Goal: Complete application form

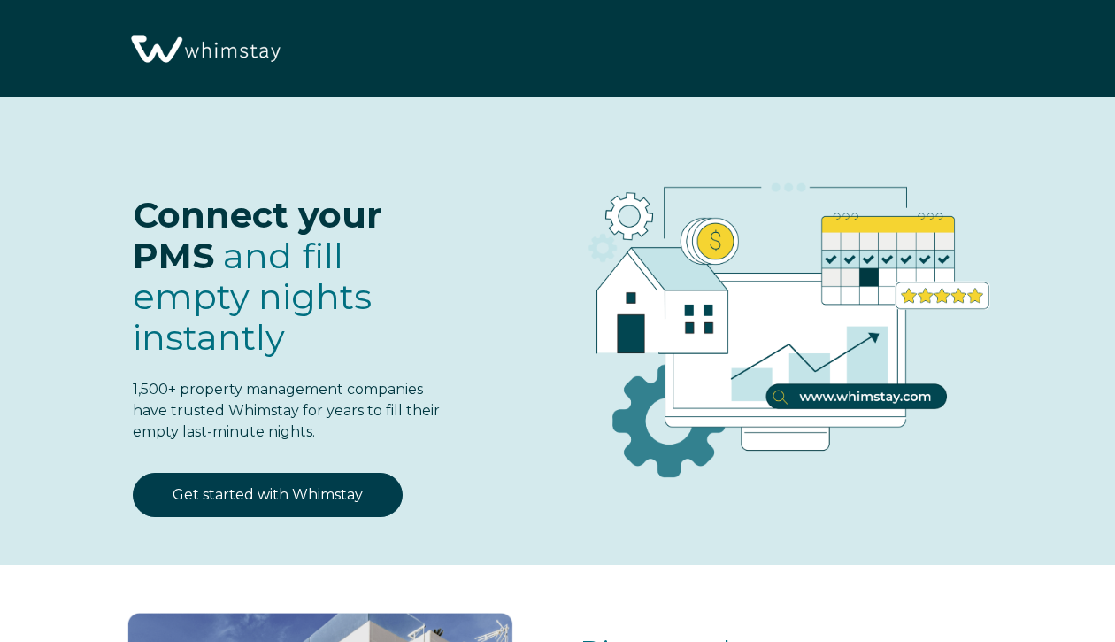
select select "MX"
select select "Standard"
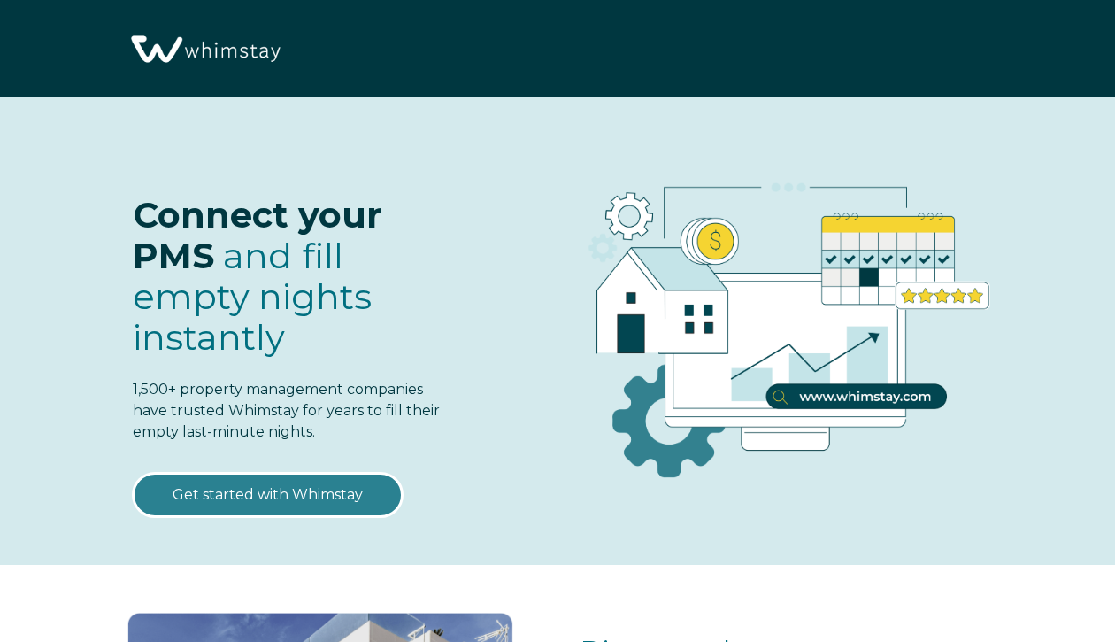
click at [277, 490] on link "Get started with Whimstay" at bounding box center [268, 495] width 270 height 44
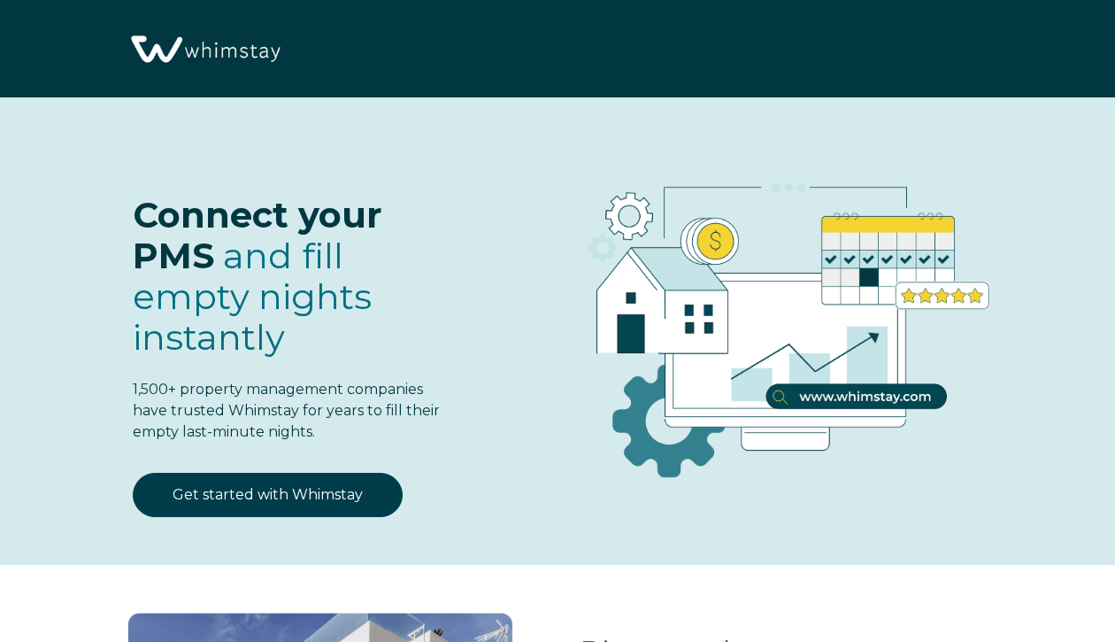
select select "MX"
select select "Standard"
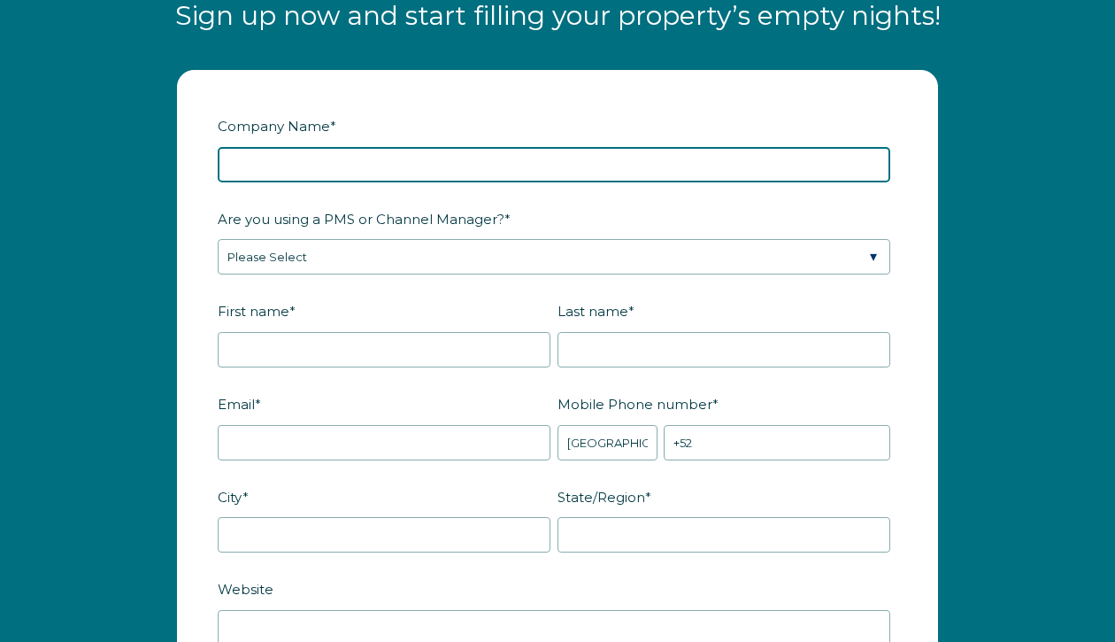
click at [282, 173] on input "Company Name *" at bounding box center [554, 164] width 673 height 35
type input "Lux Rental Miami"
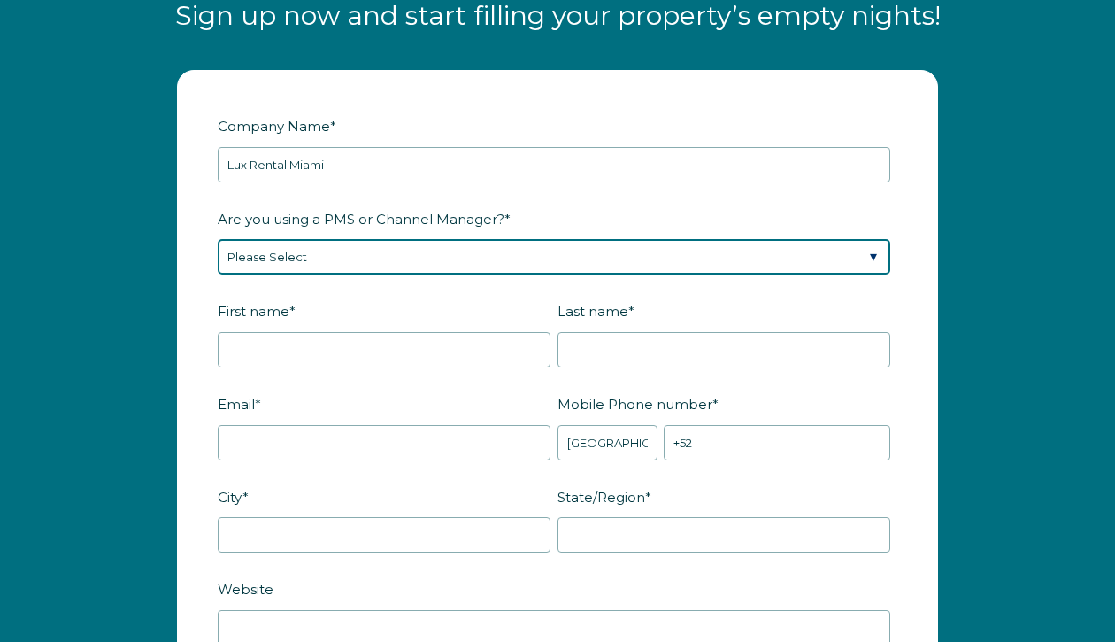
click at [256, 260] on select "Please Select Barefoot BookingPal Boost Brightside CiiRUS Escapia Guesty Hostaw…" at bounding box center [554, 256] width 673 height 35
select select "Guesty"
click at [218, 239] on select "Please Select Barefoot BookingPal Boost Brightside CiiRUS Escapia Guesty Hostaw…" at bounding box center [554, 256] width 673 height 35
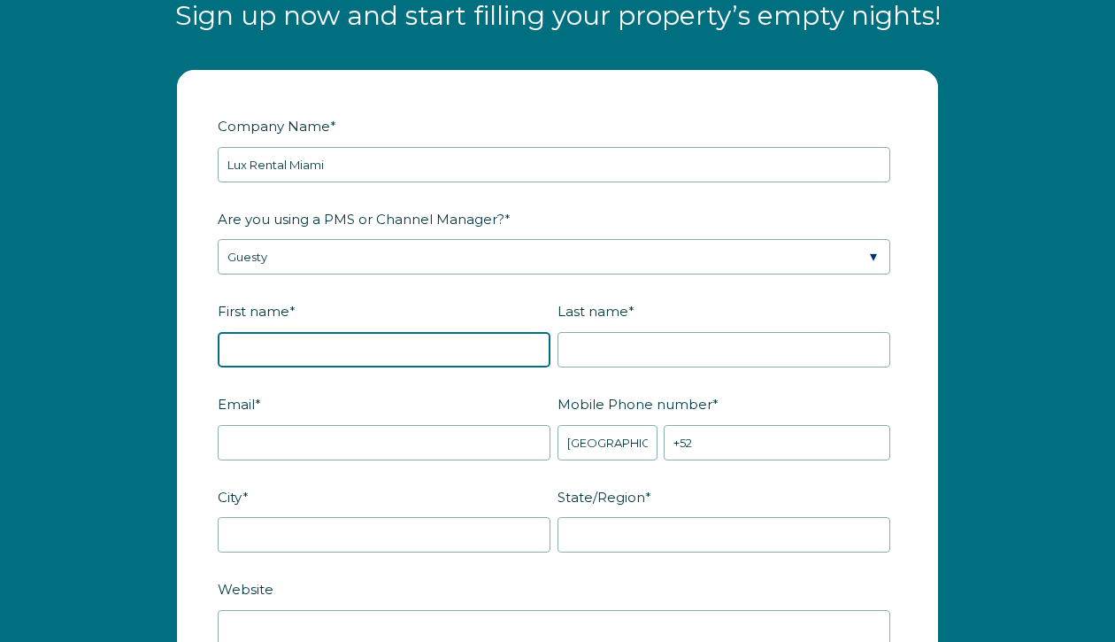
click at [257, 341] on input "First name *" at bounding box center [384, 349] width 333 height 35
type input "Caroline"
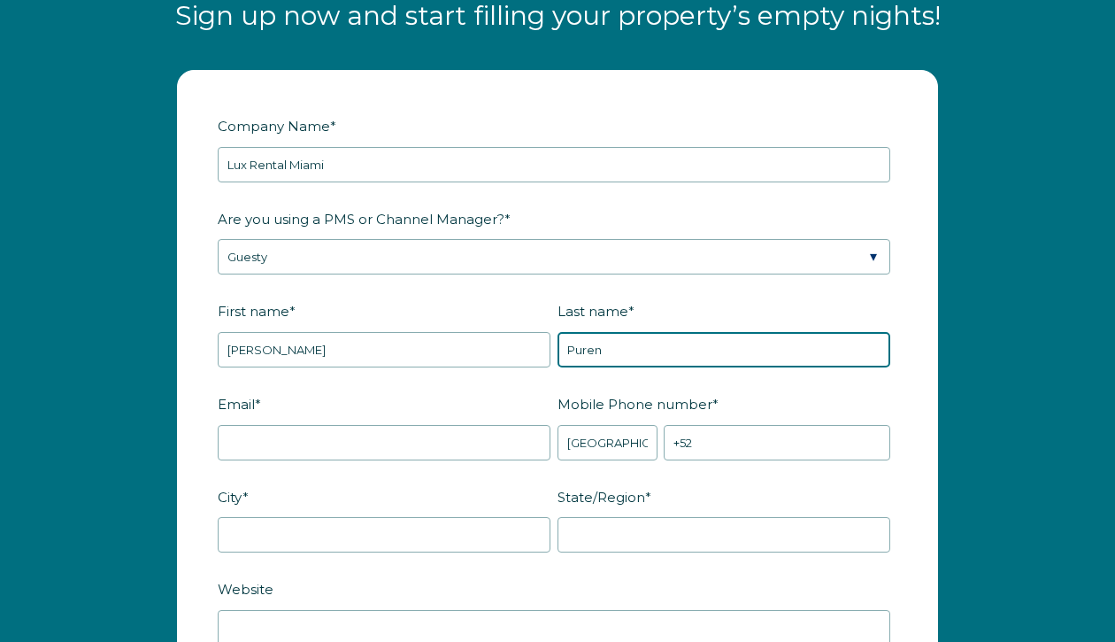
type input "Puren"
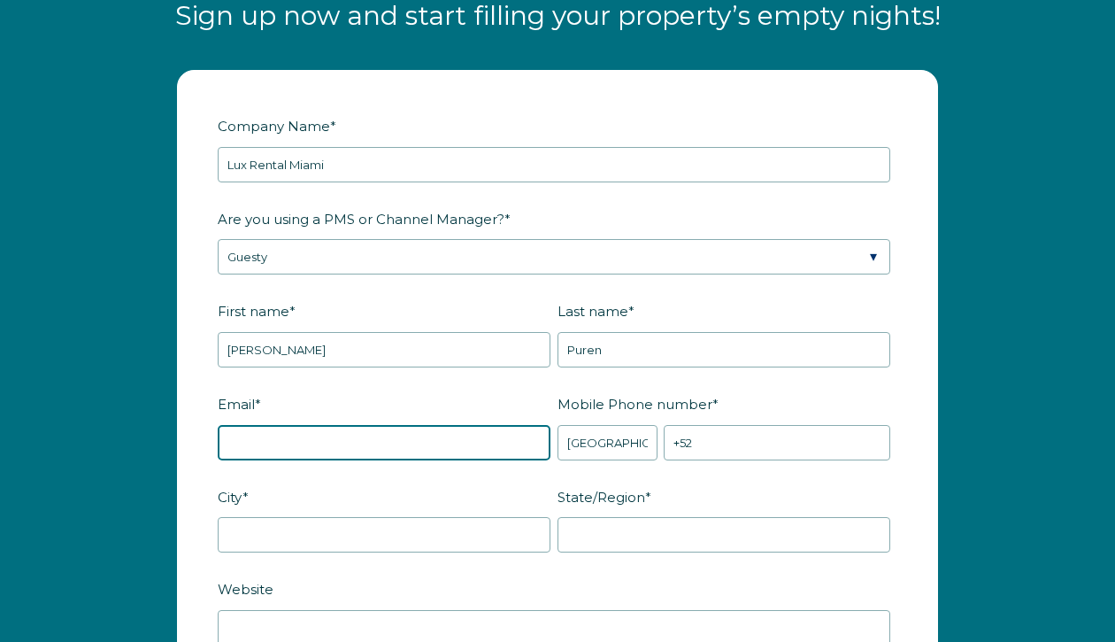
click at [259, 450] on input "Email *" at bounding box center [384, 442] width 333 height 35
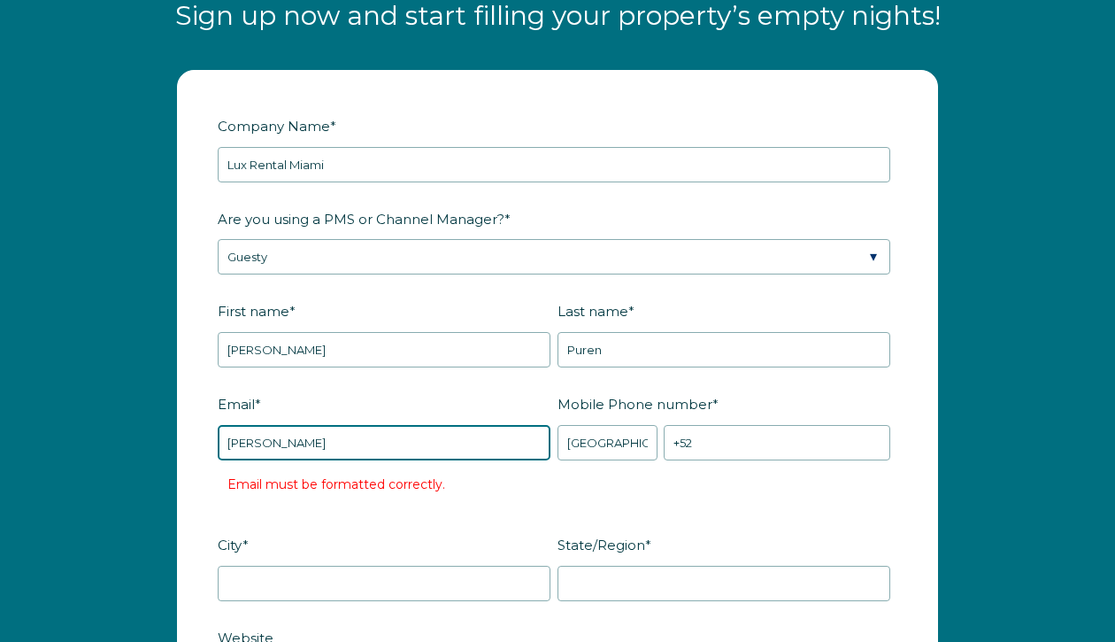
type input "Caroline@carolinepuren.com"
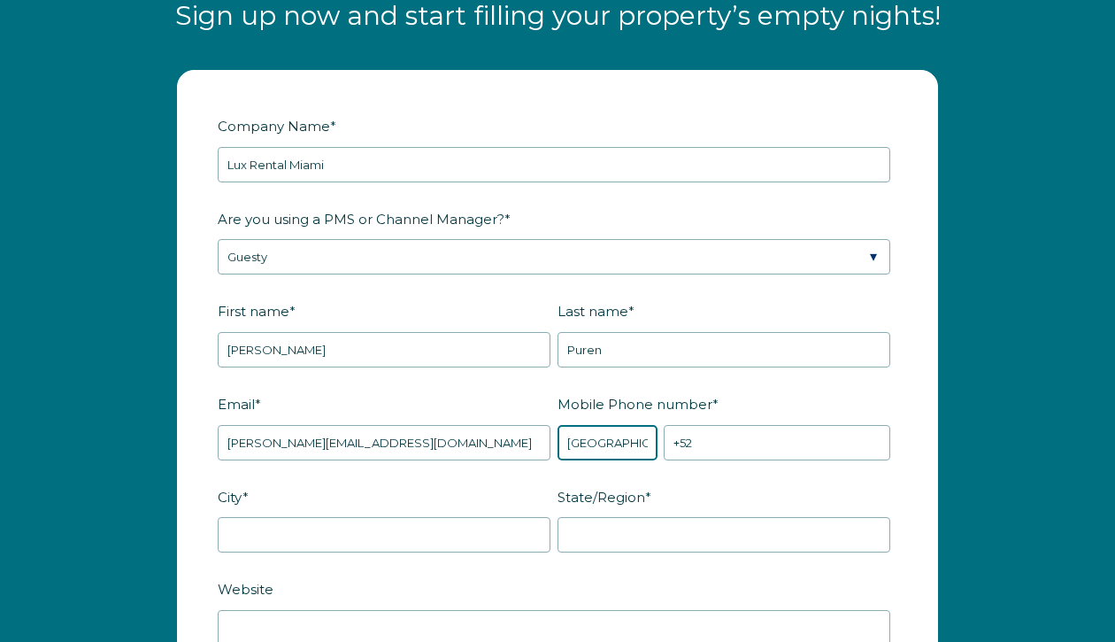
click at [588, 444] on select "* Afghanistan (‫افغانستان‬‎) Albania (Shqipëri) Algeria (‫الجزائر‬‎) American S…" at bounding box center [608, 442] width 100 height 35
select select "US"
click at [558, 425] on select "* Afghanistan (‫افغانستان‬‎) Albania (Shqipëri) Algeria (‫الجزائر‬‎) American S…" at bounding box center [608, 442] width 100 height 35
click at [699, 445] on input "+1" at bounding box center [777, 442] width 227 height 35
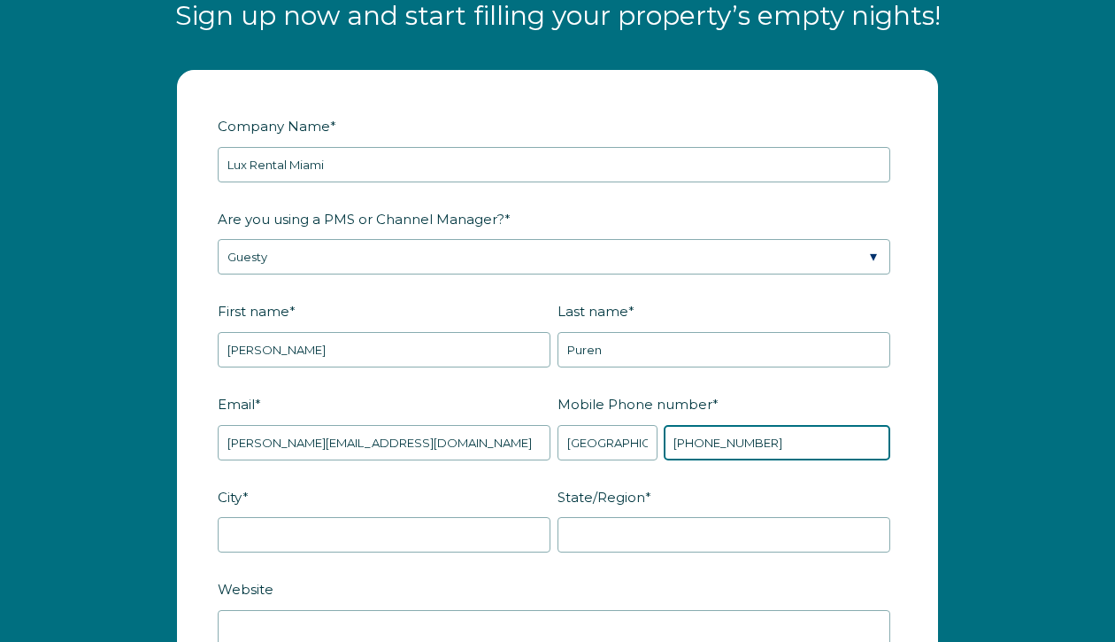
type input "+1 3054588840"
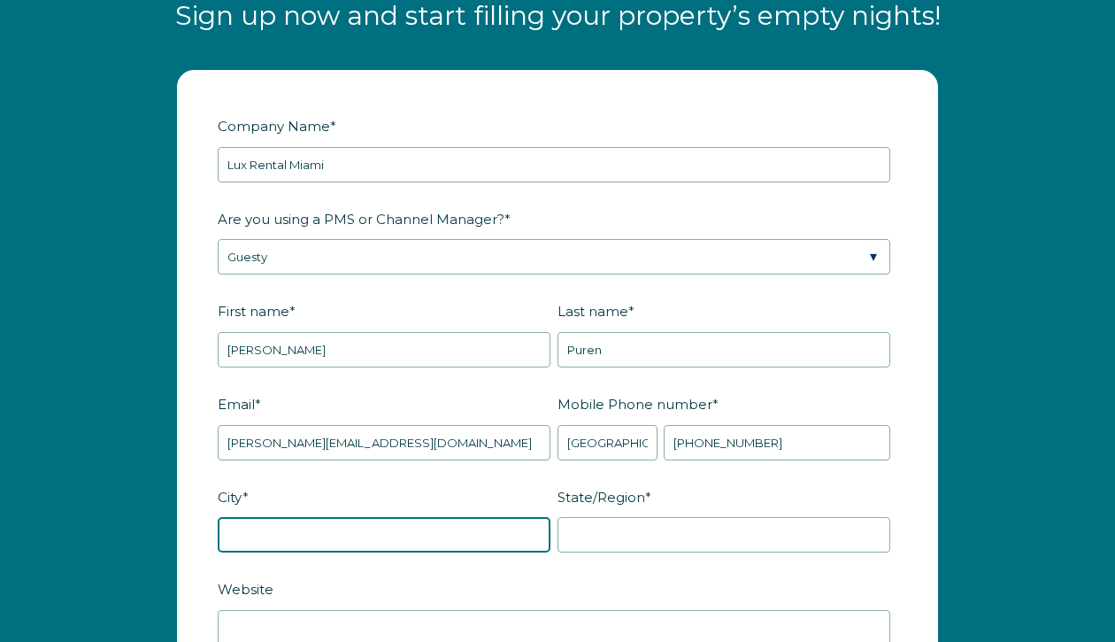
click at [353, 535] on input "City *" at bounding box center [384, 534] width 333 height 35
type input "Miami"
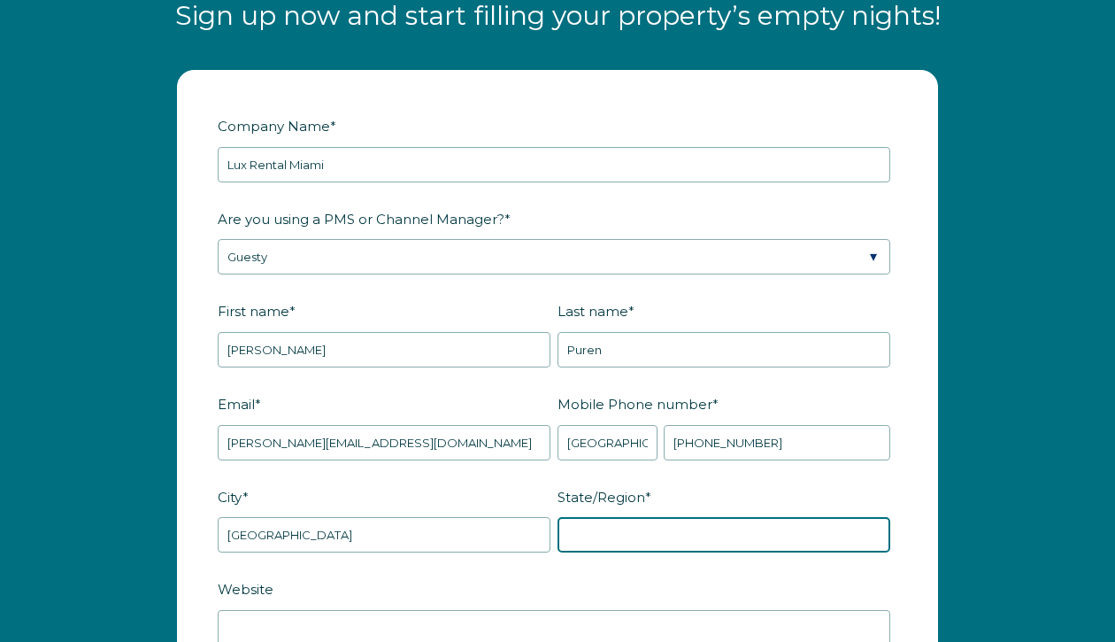
click at [606, 536] on input "State/Region *" at bounding box center [724, 534] width 333 height 35
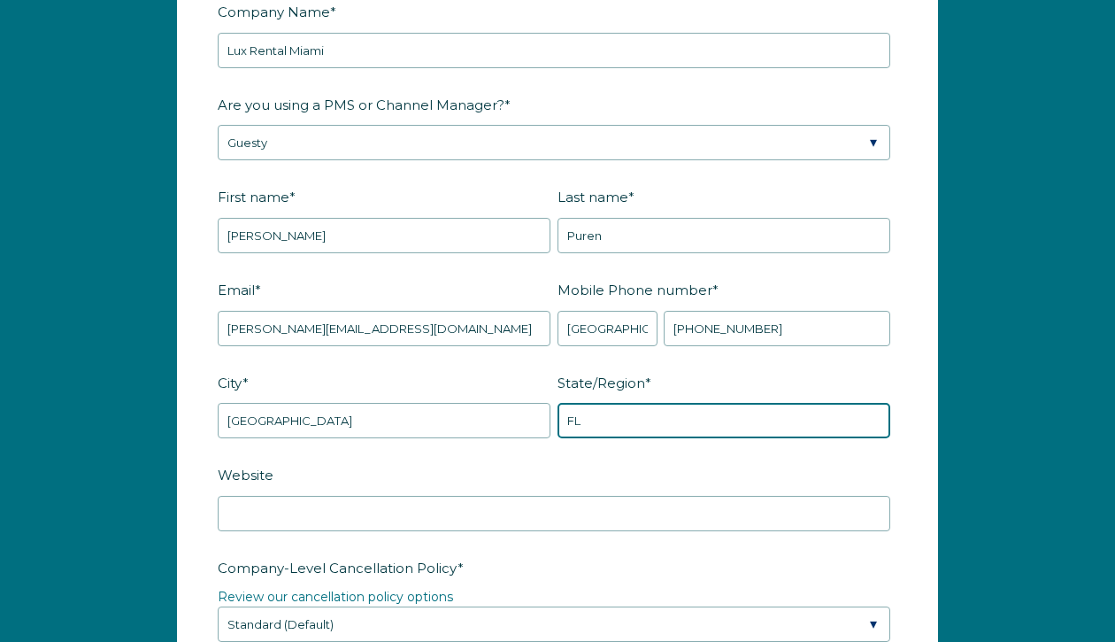
scroll to position [2212, 0]
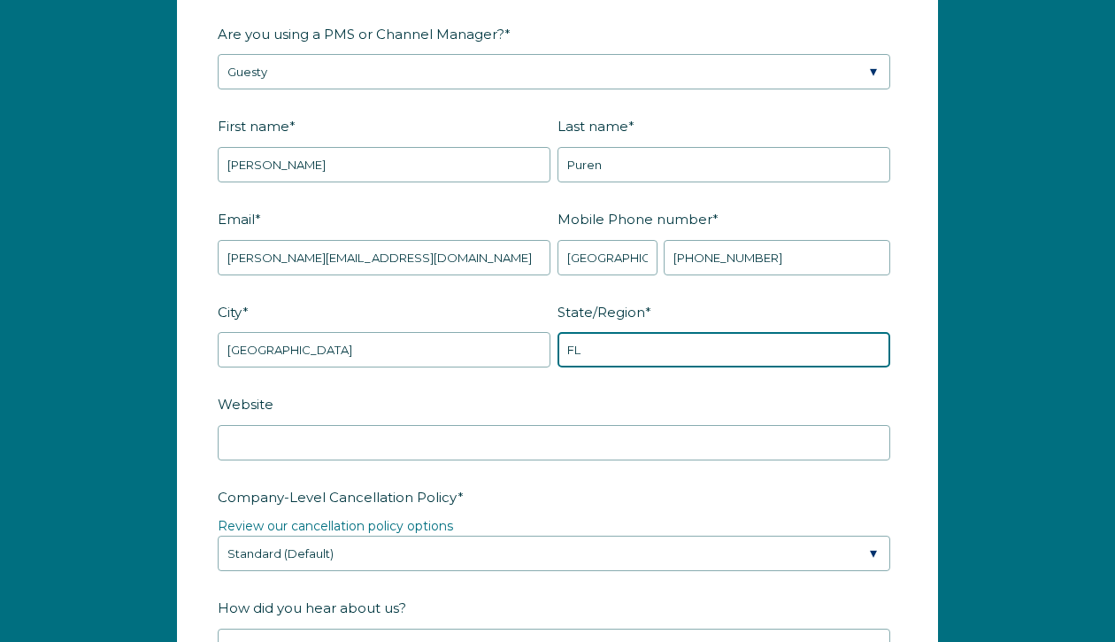
type input "FL"
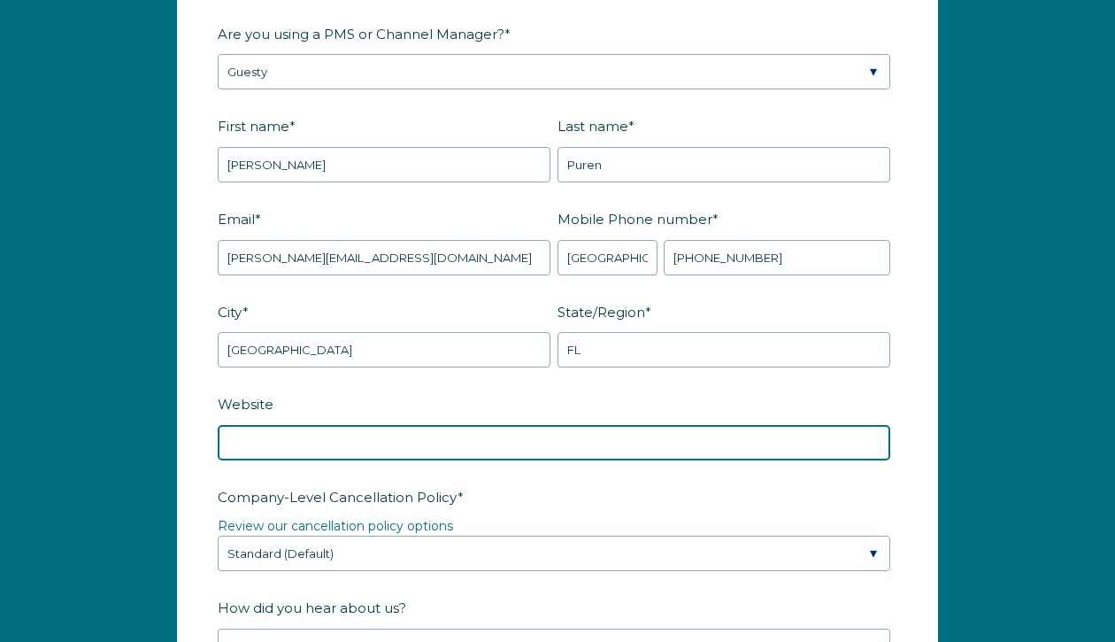
click at [403, 445] on input "Website" at bounding box center [554, 442] width 673 height 35
paste input "https://www.luxrentalmiami.com/"
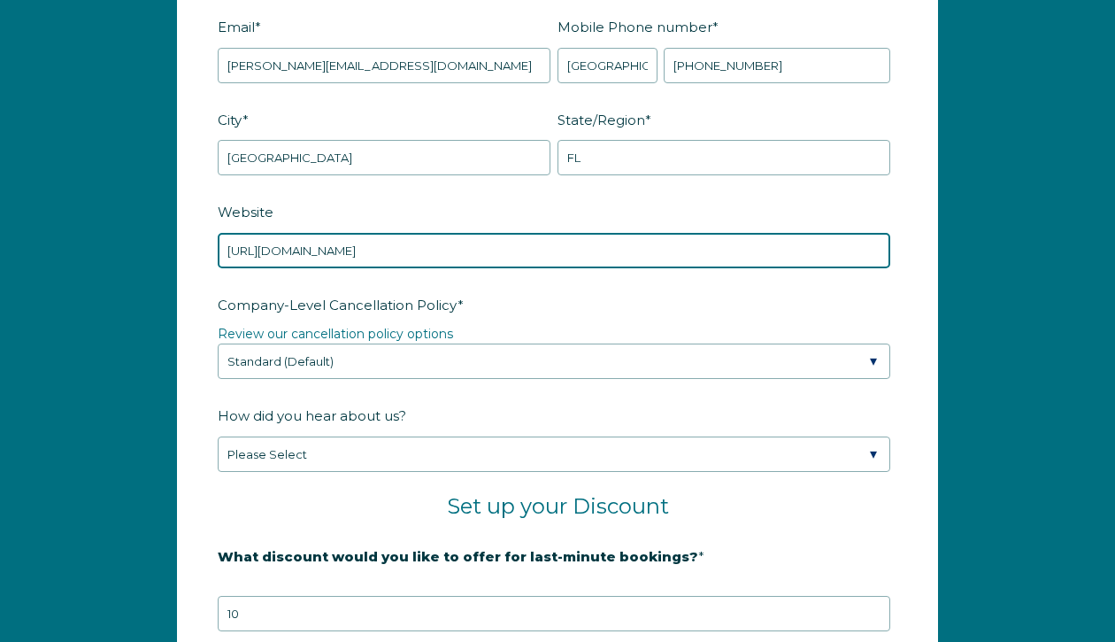
scroll to position [2411, 0]
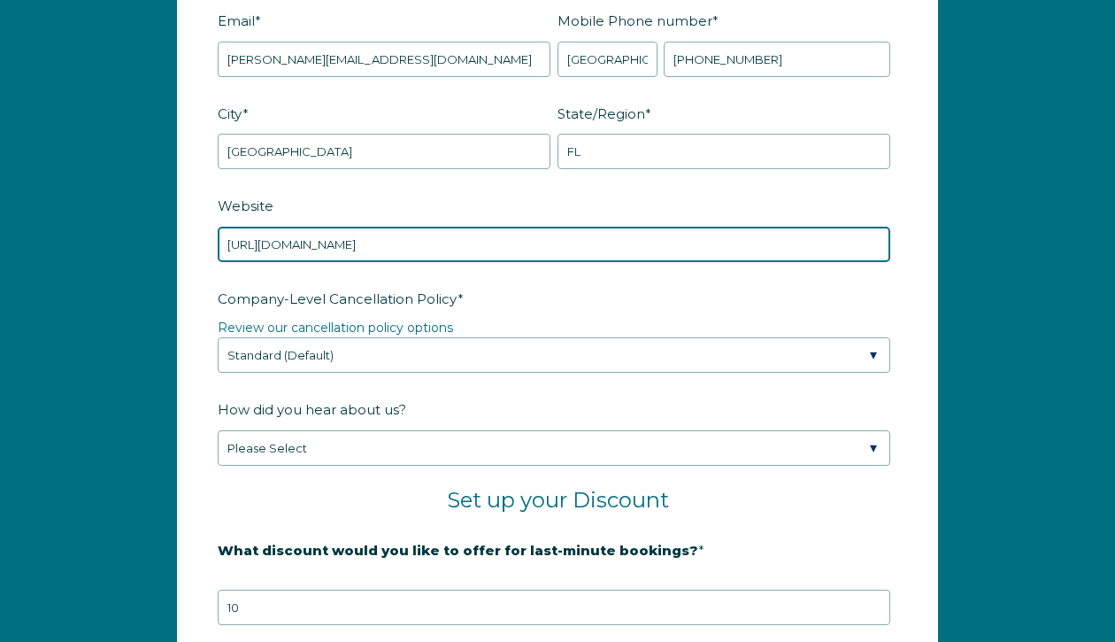
type input "https://www.luxrentalmiami.com/"
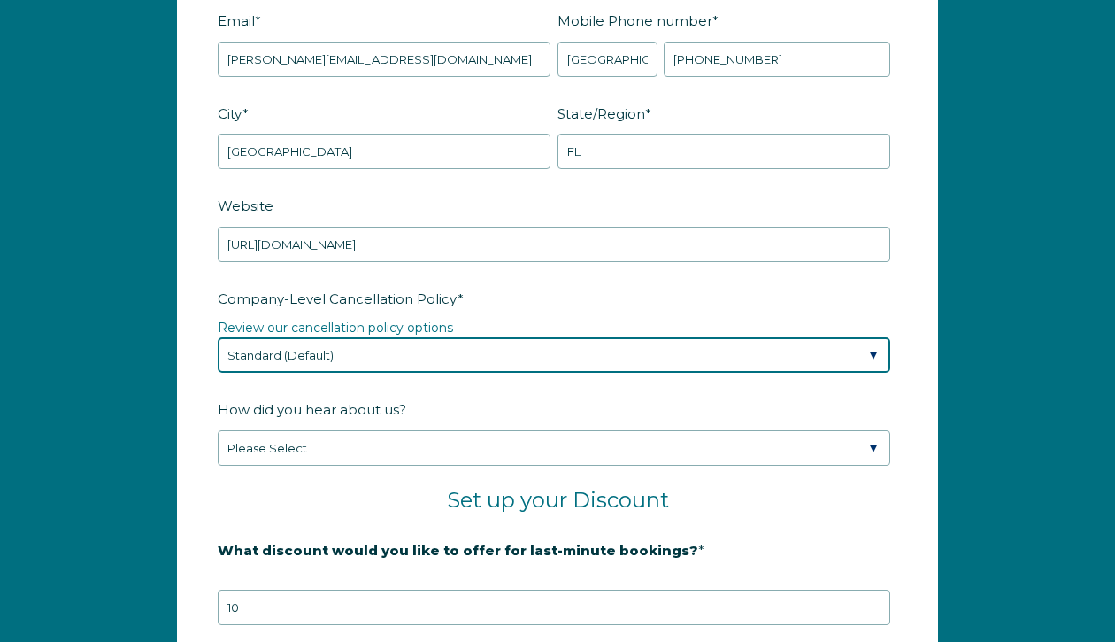
click at [292, 358] on select "Please Select Partial Standard (Default) Moderate Strict" at bounding box center [554, 354] width 673 height 35
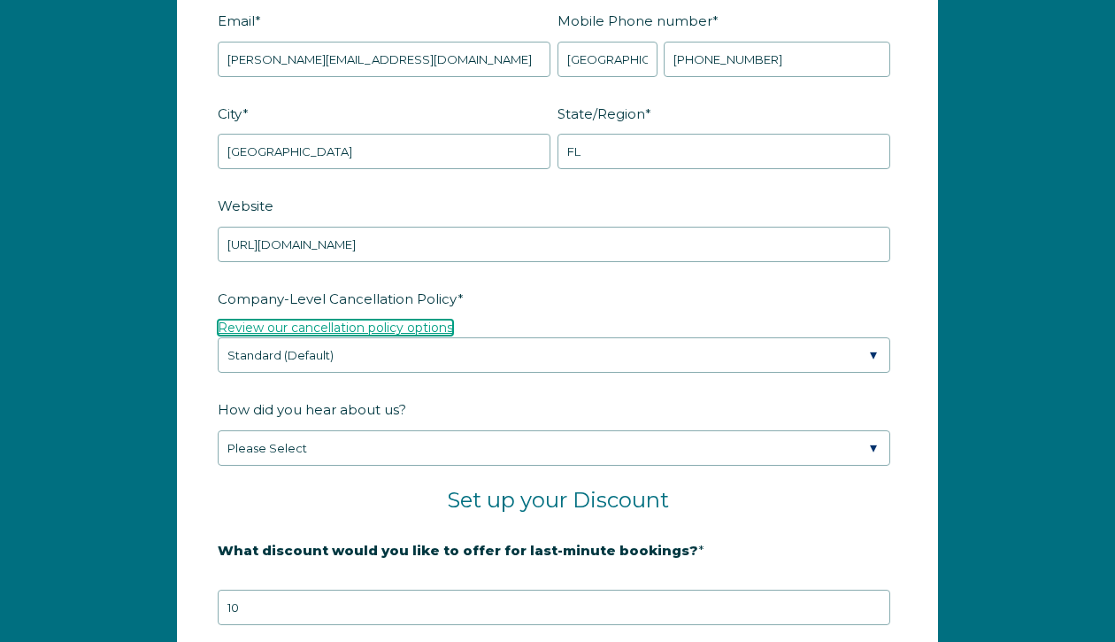
click at [382, 326] on link "Review our cancellation policy options" at bounding box center [335, 328] width 235 height 16
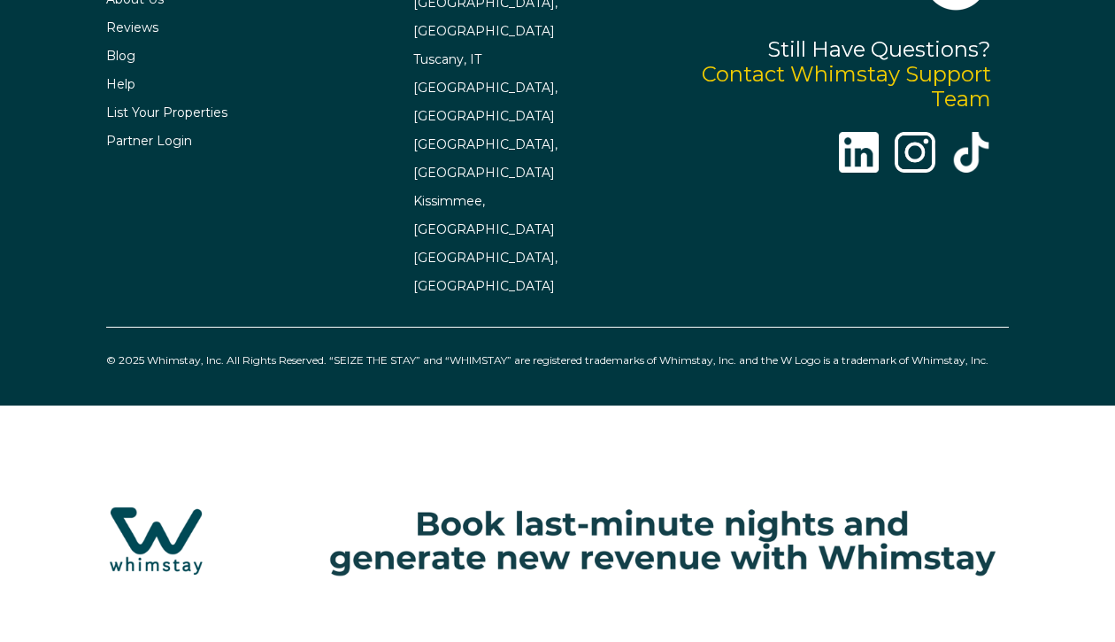
select select "MX"
select select "Standard"
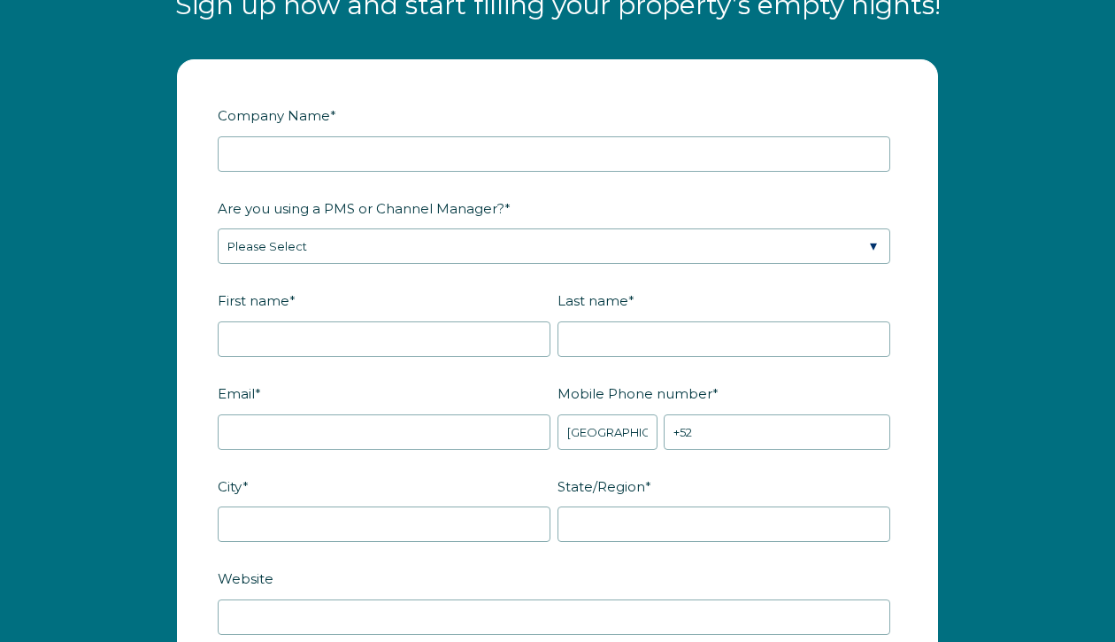
scroll to position [2043, 0]
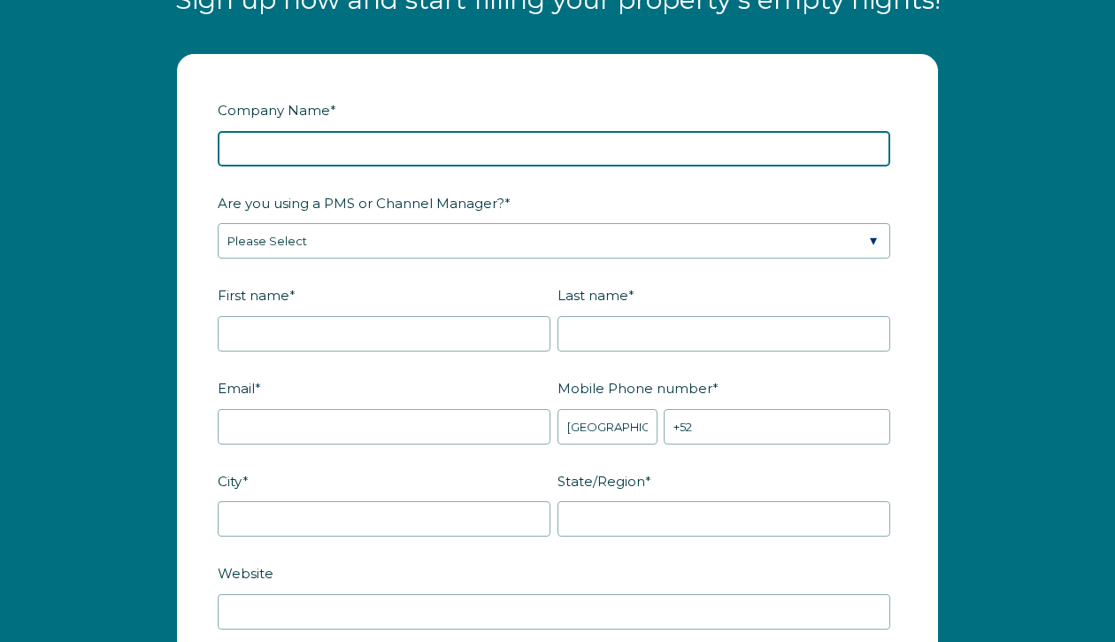
click at [313, 138] on input "Company Name *" at bounding box center [554, 148] width 673 height 35
type input "Lux Rental Miami"
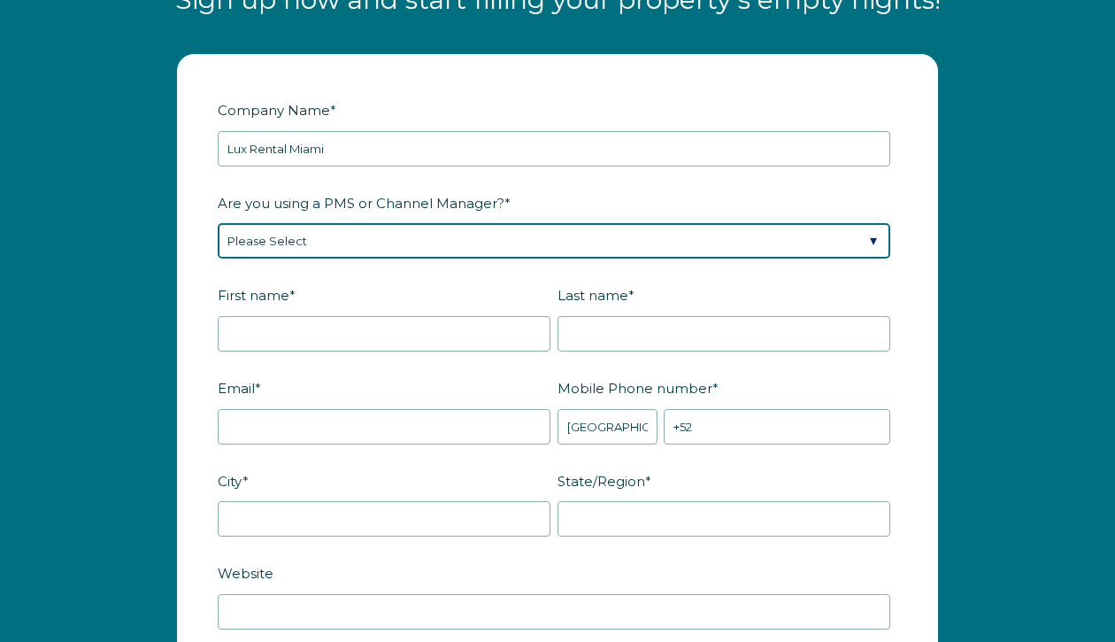
click at [291, 243] on select "Please Select Barefoot BookingPal Boost Brightside CiiRUS Escapia Guesty Hostaw…" at bounding box center [554, 240] width 673 height 35
select select "Guesty"
click at [218, 223] on select "Please Select Barefoot BookingPal Boost Brightside CiiRUS Escapia Guesty Hostaw…" at bounding box center [554, 240] width 673 height 35
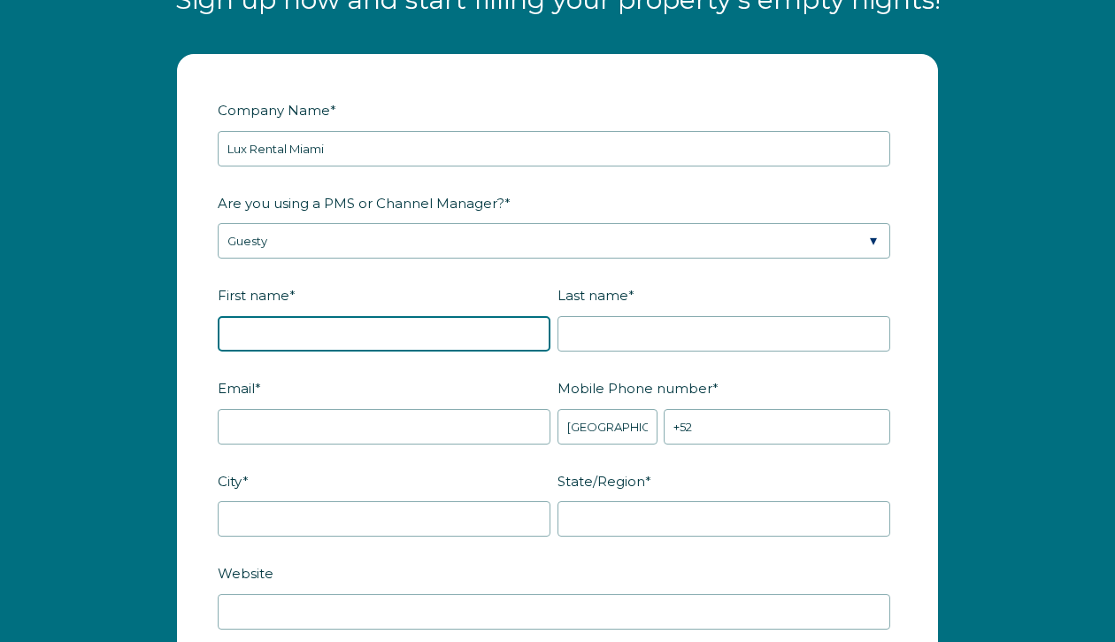
click at [258, 331] on input "First name *" at bounding box center [384, 333] width 333 height 35
type input "Caroline"
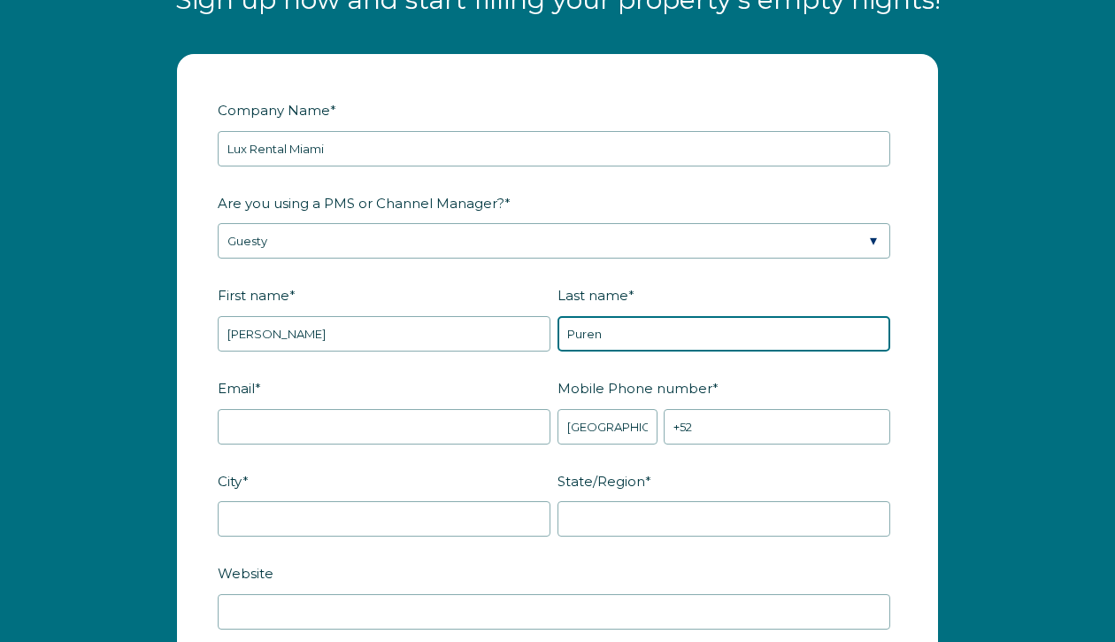
type input "Puren"
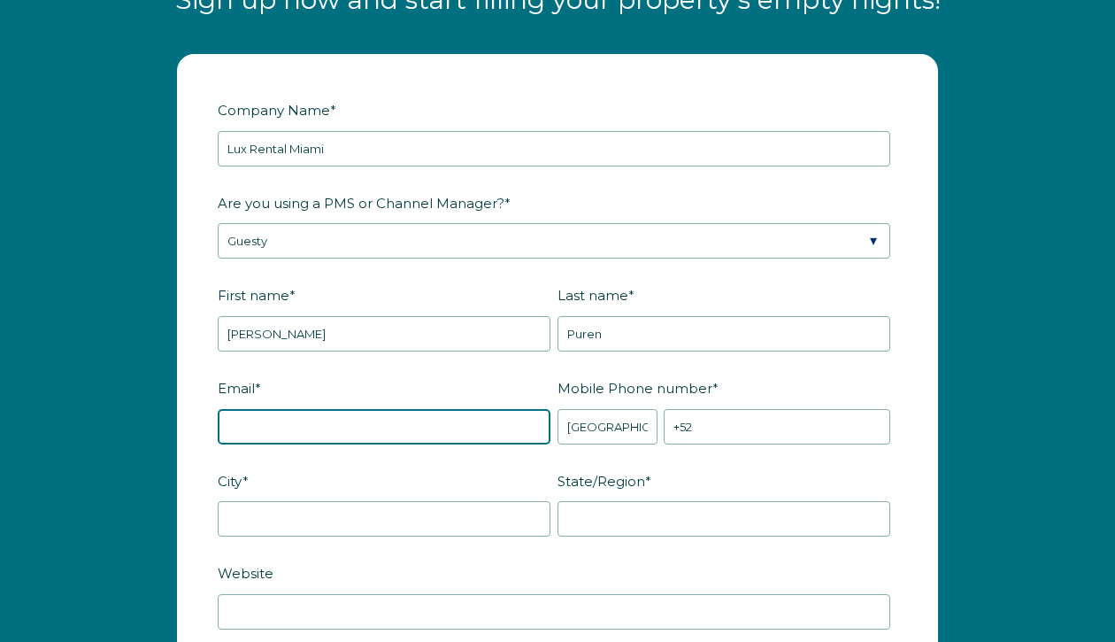
click at [279, 425] on input "Email *" at bounding box center [384, 426] width 333 height 35
type input "[PERSON_NAME][EMAIL_ADDRESS][DOMAIN_NAME]"
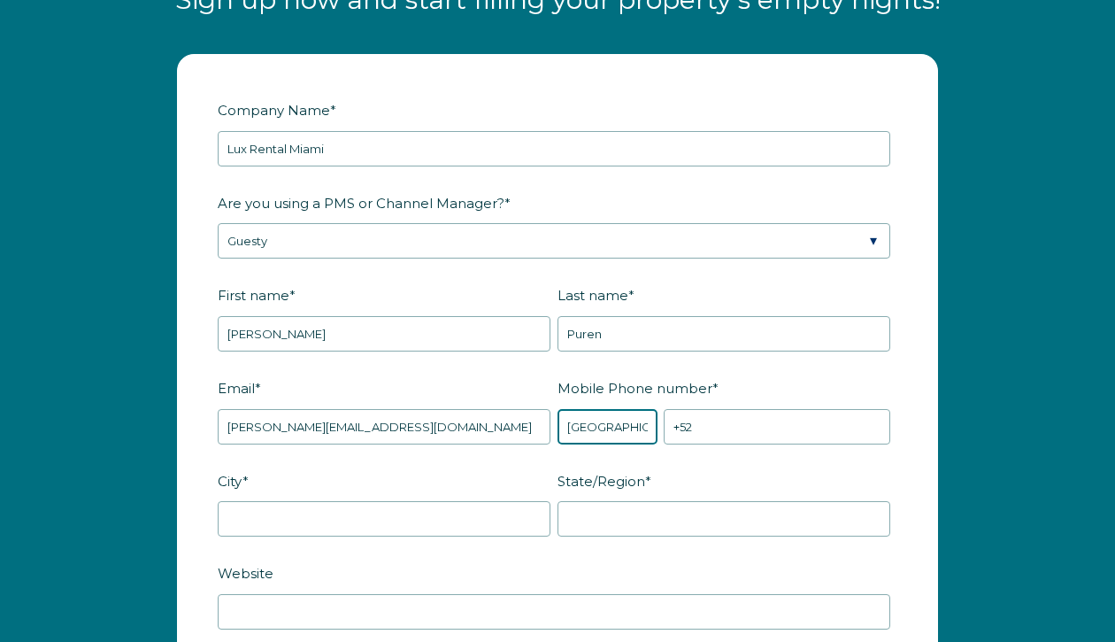
click at [616, 425] on select "* Afghanistan (‫افغانستان‬‎) Albania (Shqipëri) Algeria (‫الجزائر‬‎) American S…" at bounding box center [608, 426] width 100 height 35
select select "US"
click at [558, 409] on select "* Afghanistan (‫افغانستان‬‎) Albania (Shqipëri) Algeria (‫الجزائر‬‎) American S…" at bounding box center [608, 426] width 100 height 35
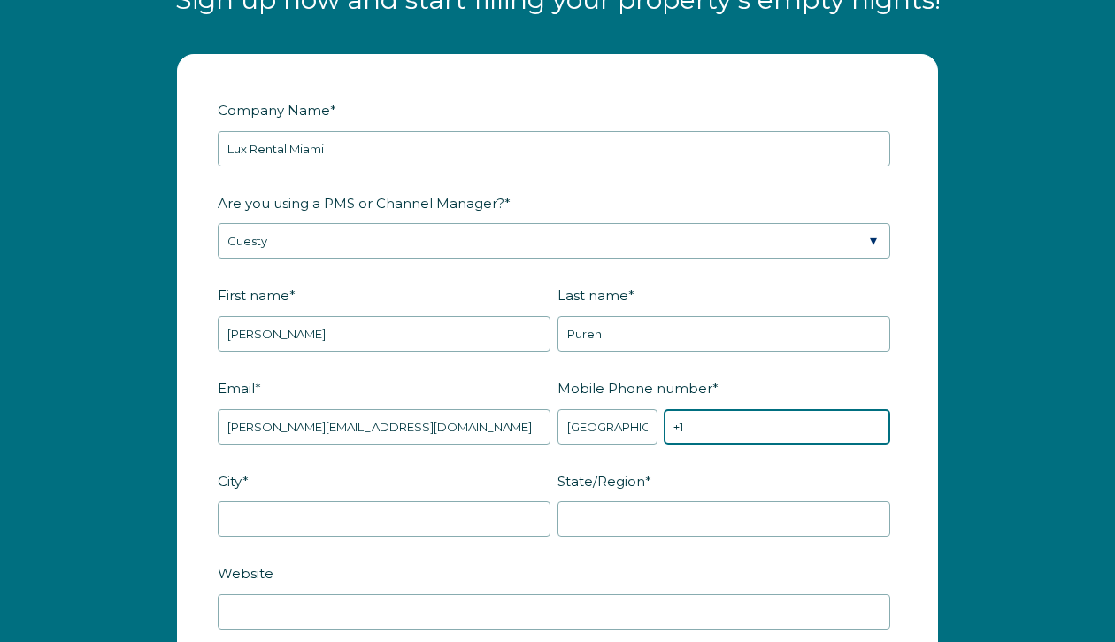
click at [700, 430] on input "+1" at bounding box center [777, 426] width 227 height 35
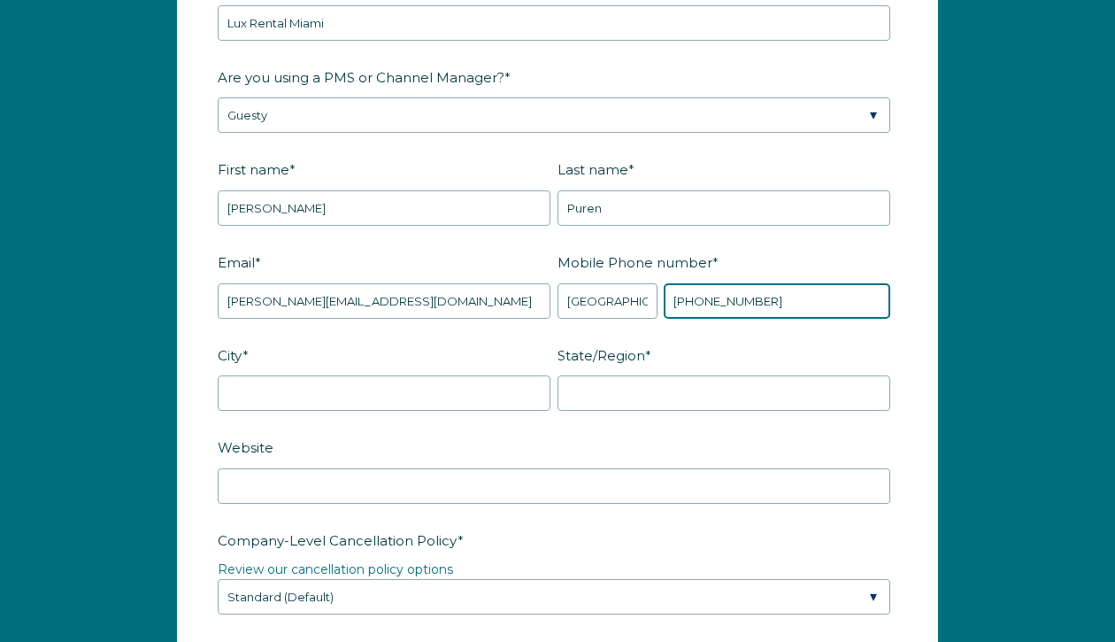
scroll to position [2234, 0]
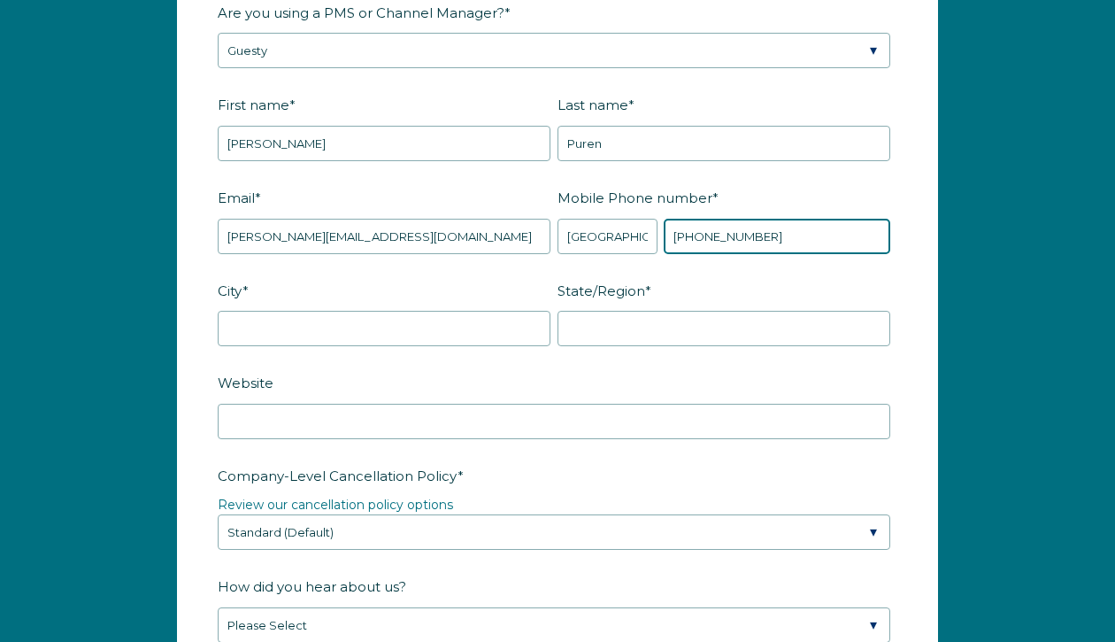
type input "+1 3054588840"
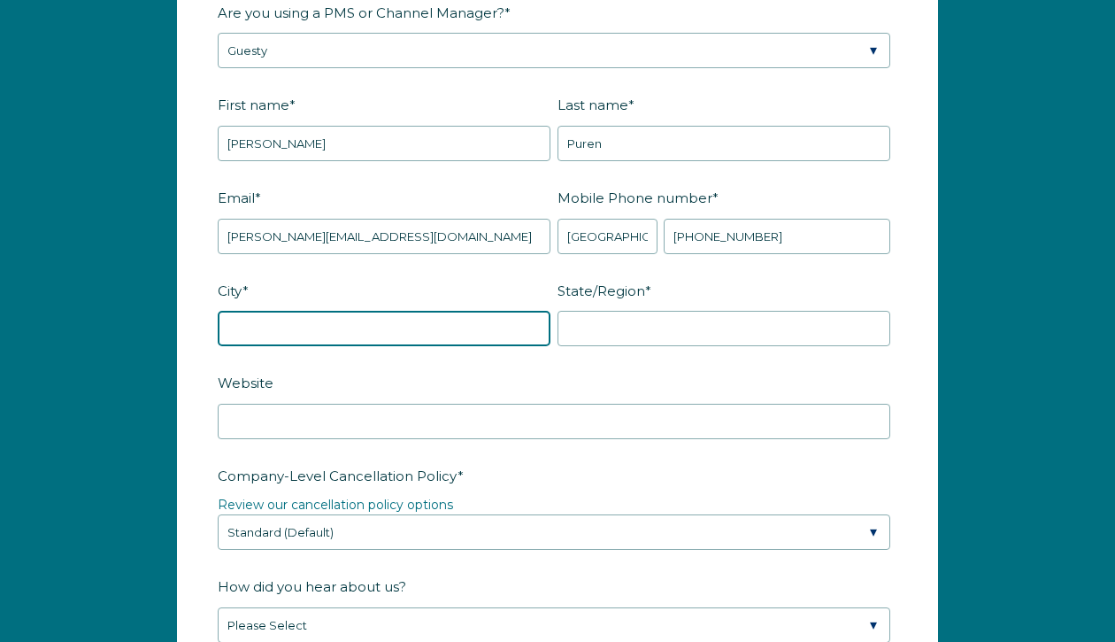
click at [382, 329] on input "City *" at bounding box center [384, 328] width 333 height 35
type input "Miami"
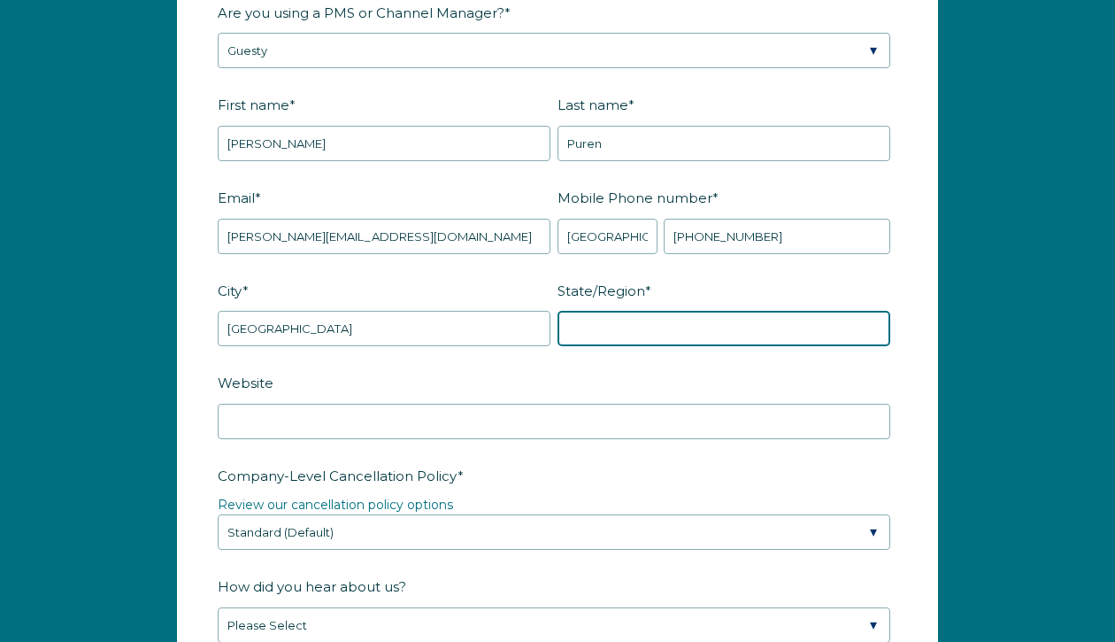
click at [644, 328] on input "State/Region *" at bounding box center [724, 328] width 333 height 35
type input "FL"
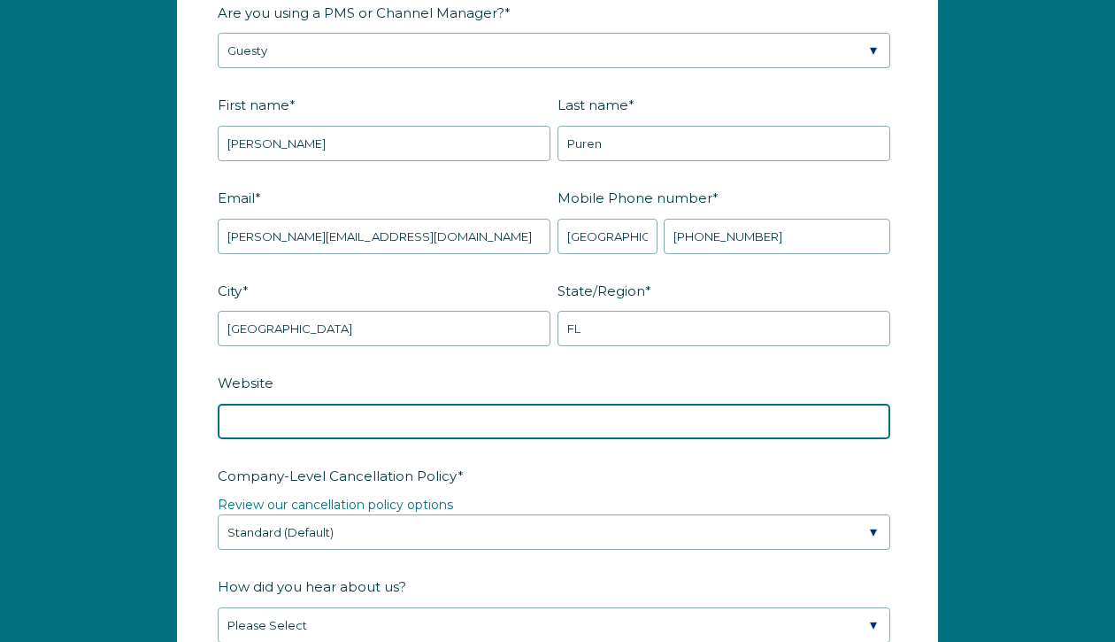
click at [397, 425] on input "Website" at bounding box center [554, 421] width 673 height 35
paste input "https://www.luxrentalmiami.com/"
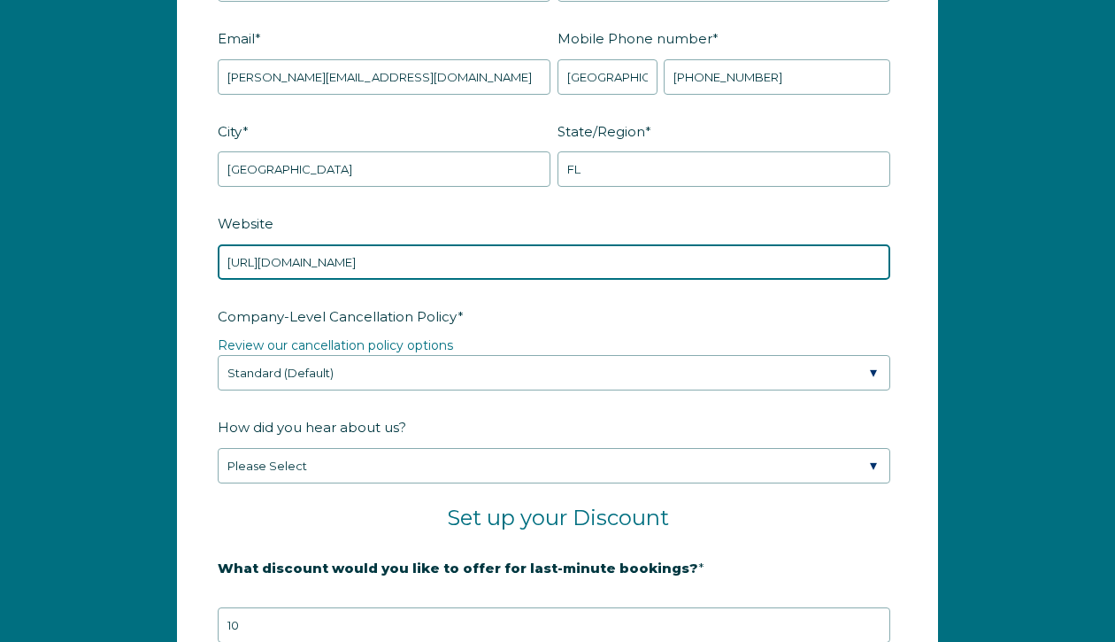
scroll to position [2395, 0]
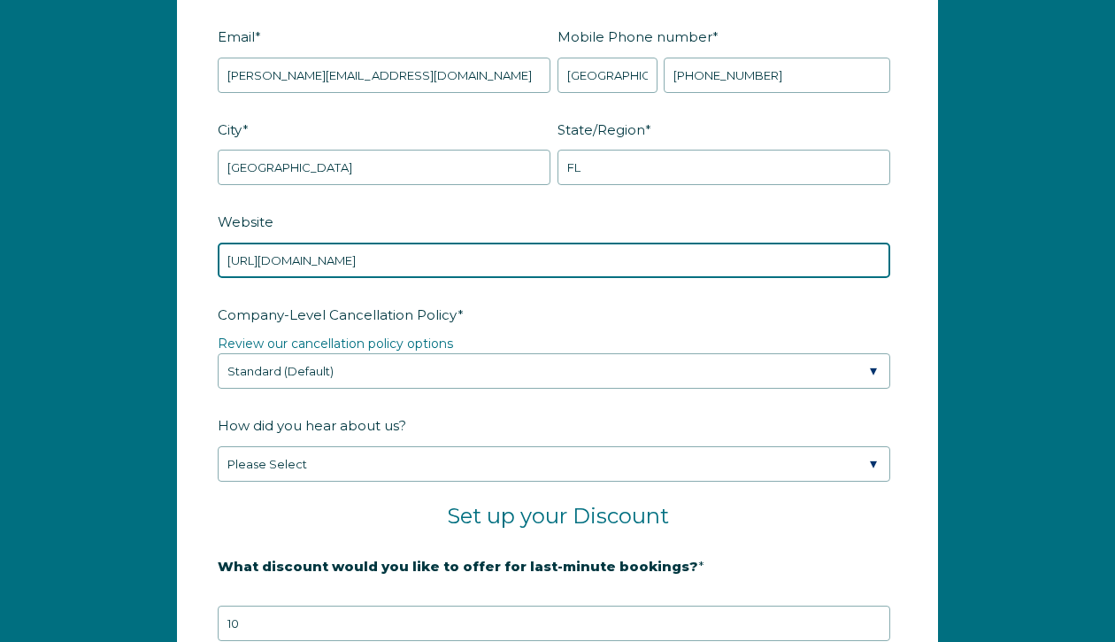
type input "https://www.luxrentalmiami.com/"
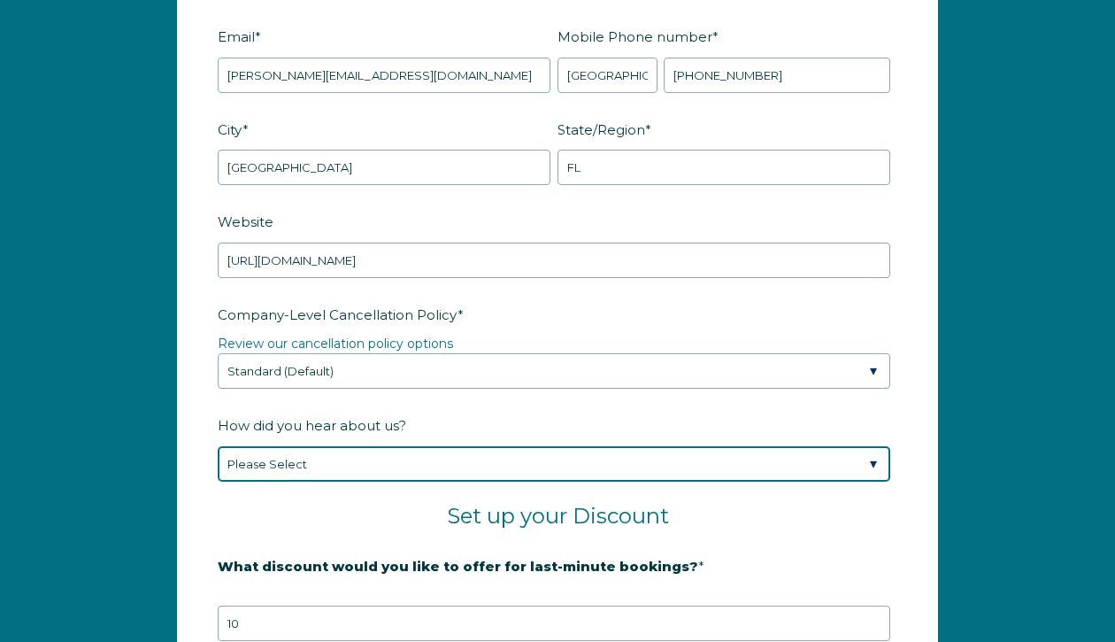
click at [337, 465] on select "Please Select Found Whimstay through a Google search Spoke to a Whimstay salesp…" at bounding box center [554, 463] width 673 height 35
select select "Event or Conference"
click at [218, 446] on select "Please Select Found Whimstay through a Google search Spoke to a Whimstay salesp…" at bounding box center [554, 463] width 673 height 35
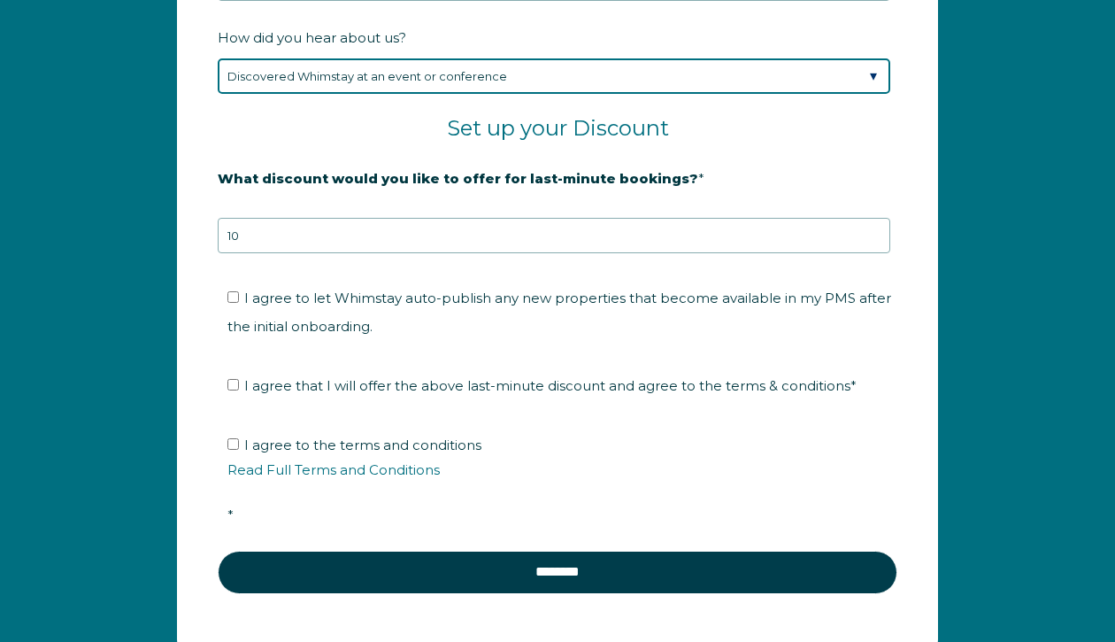
scroll to position [2786, 0]
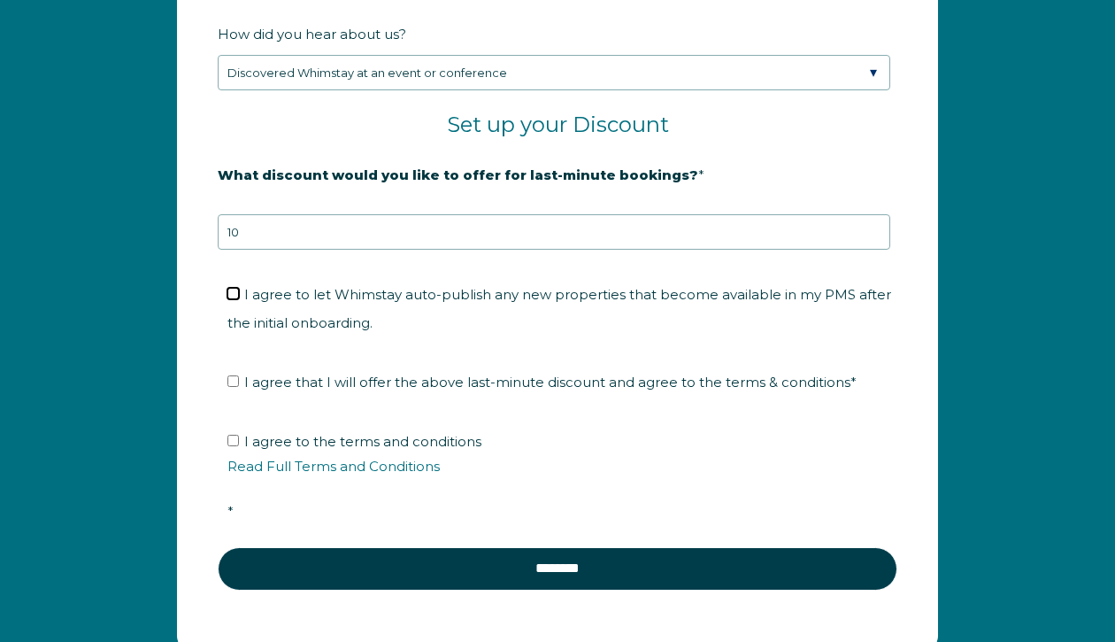
click at [234, 290] on input "I agree to let Whimstay auto-publish any new properties that become available i…" at bounding box center [234, 294] width 12 height 12
checkbox input "true"
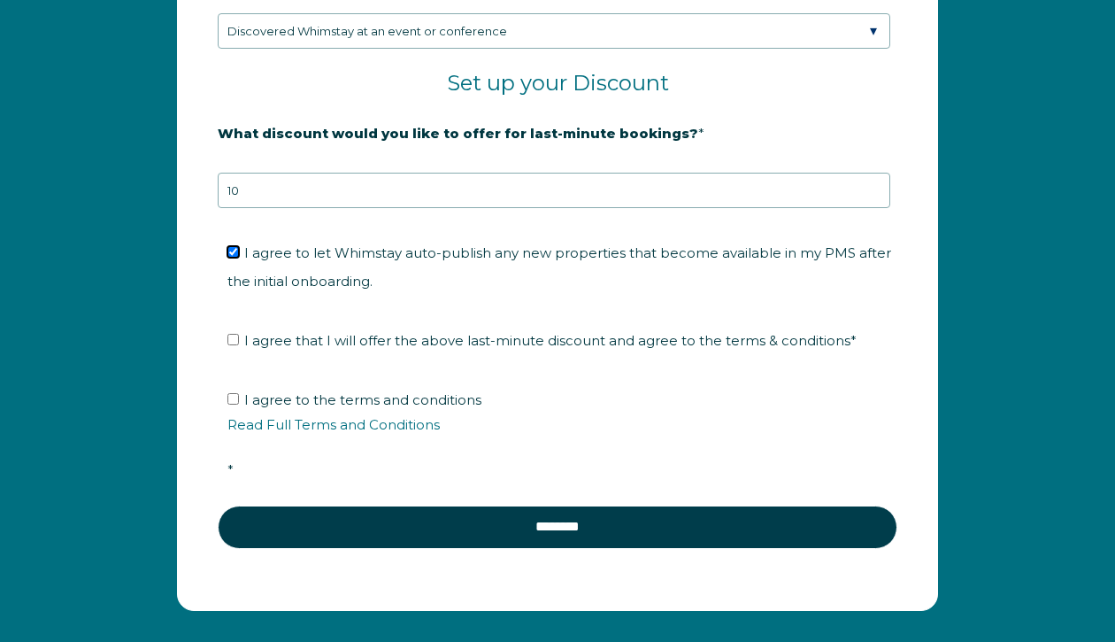
scroll to position [2829, 0]
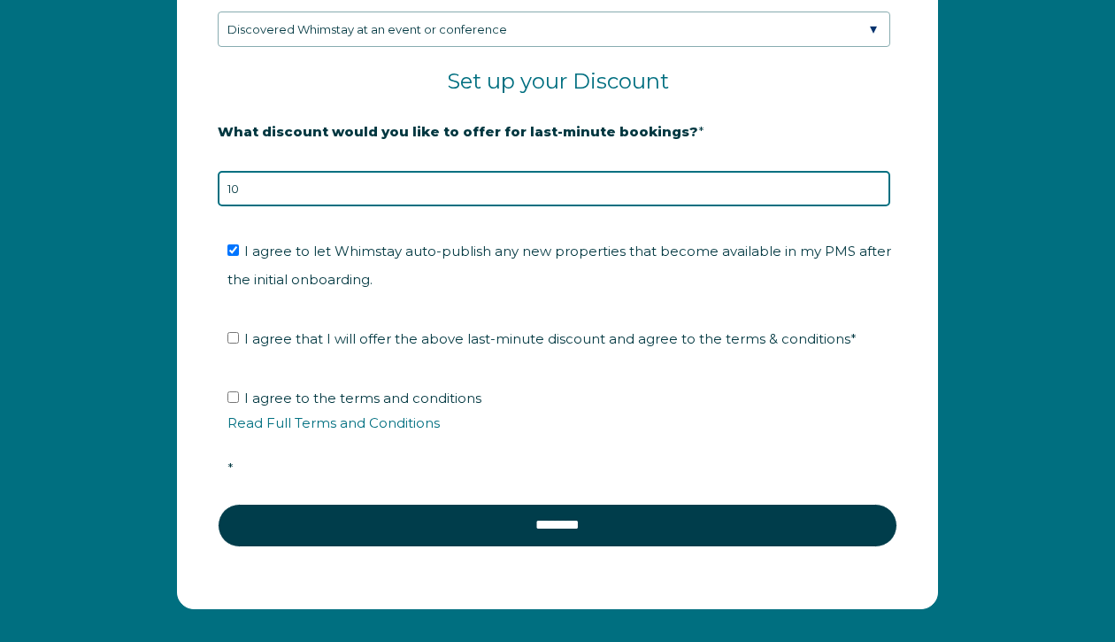
click at [374, 192] on input "10" at bounding box center [554, 188] width 673 height 35
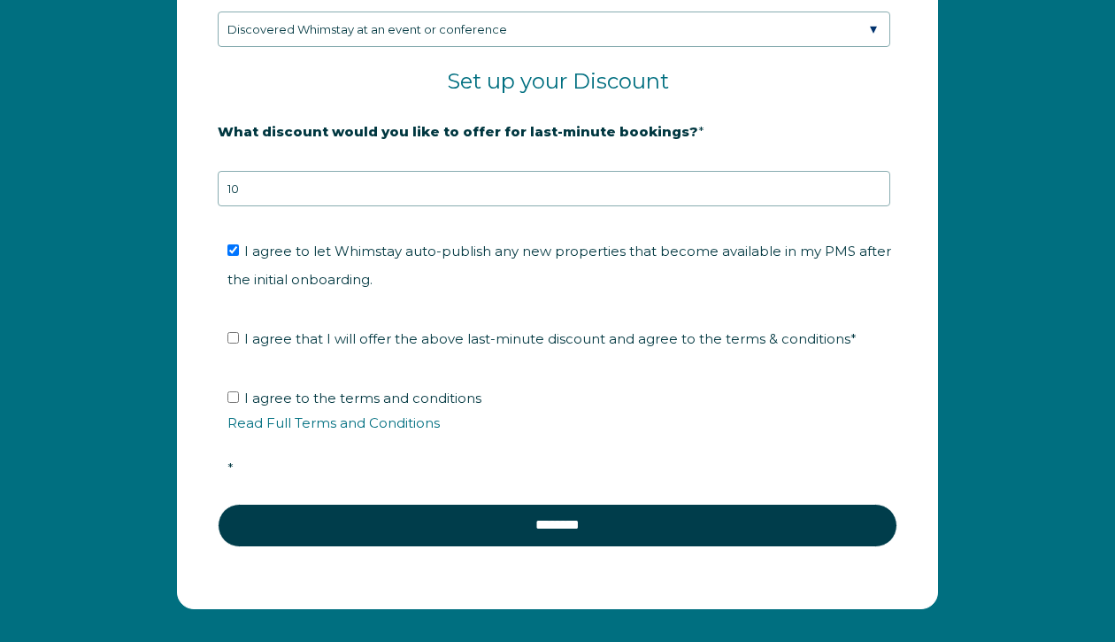
click at [352, 360] on fieldset "I agree that I will offer the above last-minute discount and agree to the terms…" at bounding box center [558, 344] width 680 height 59
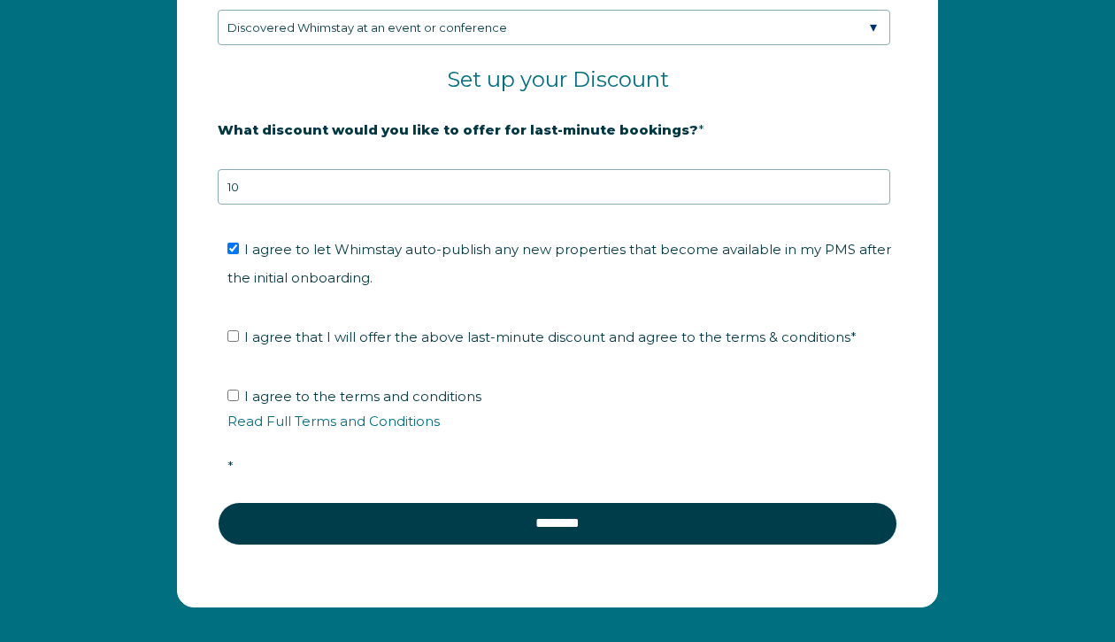
scroll to position [2833, 0]
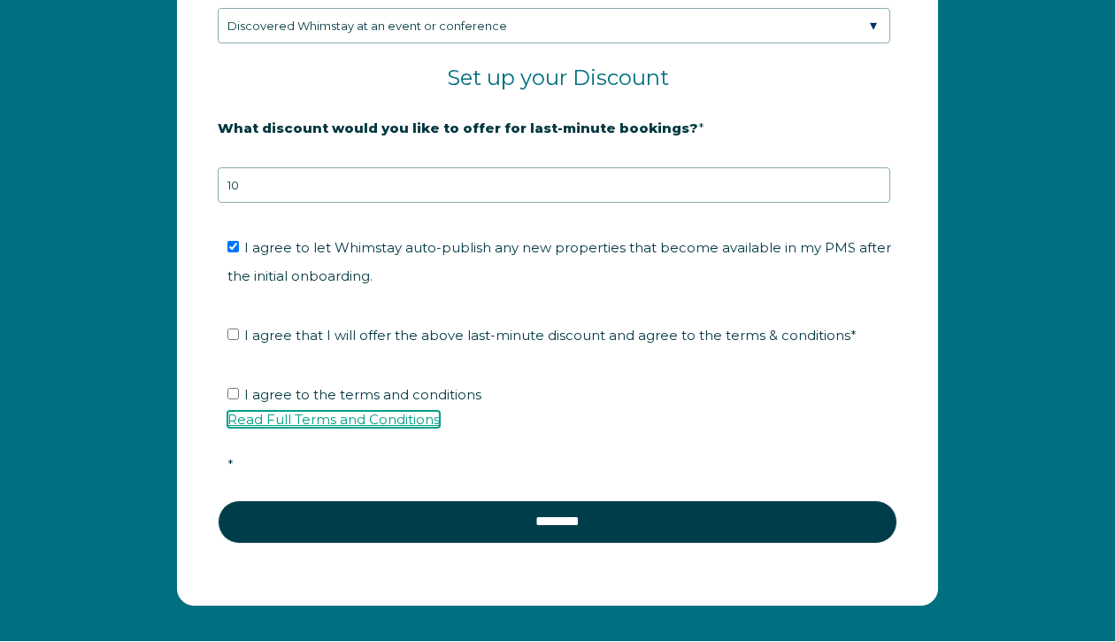
click at [370, 421] on link "Read Full Terms and Conditions" at bounding box center [334, 419] width 212 height 17
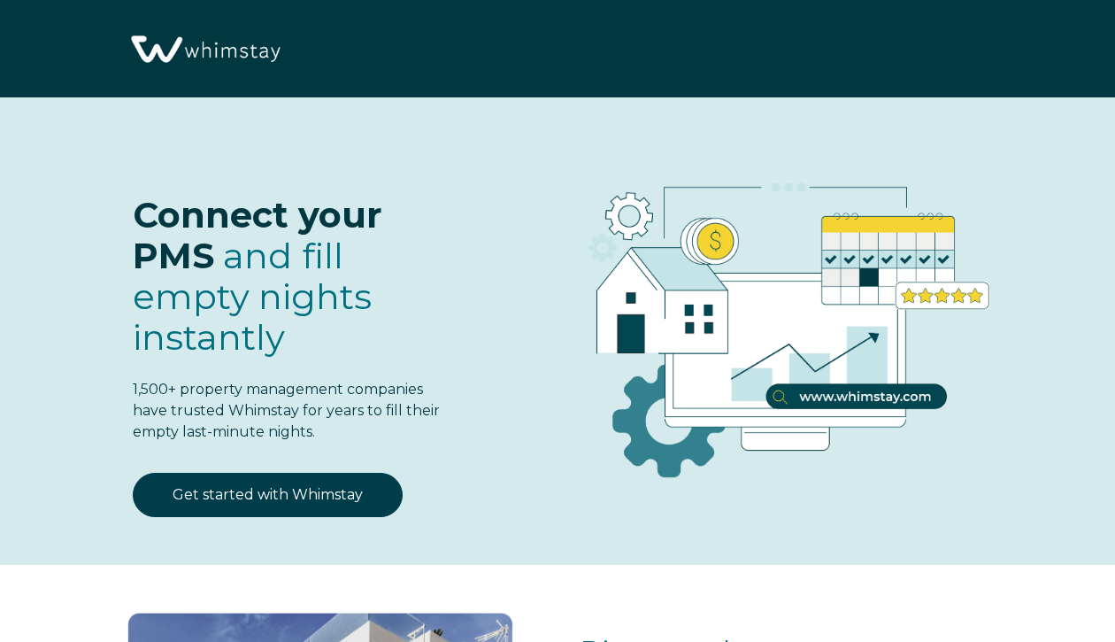
select select "MX"
select select "Standard"
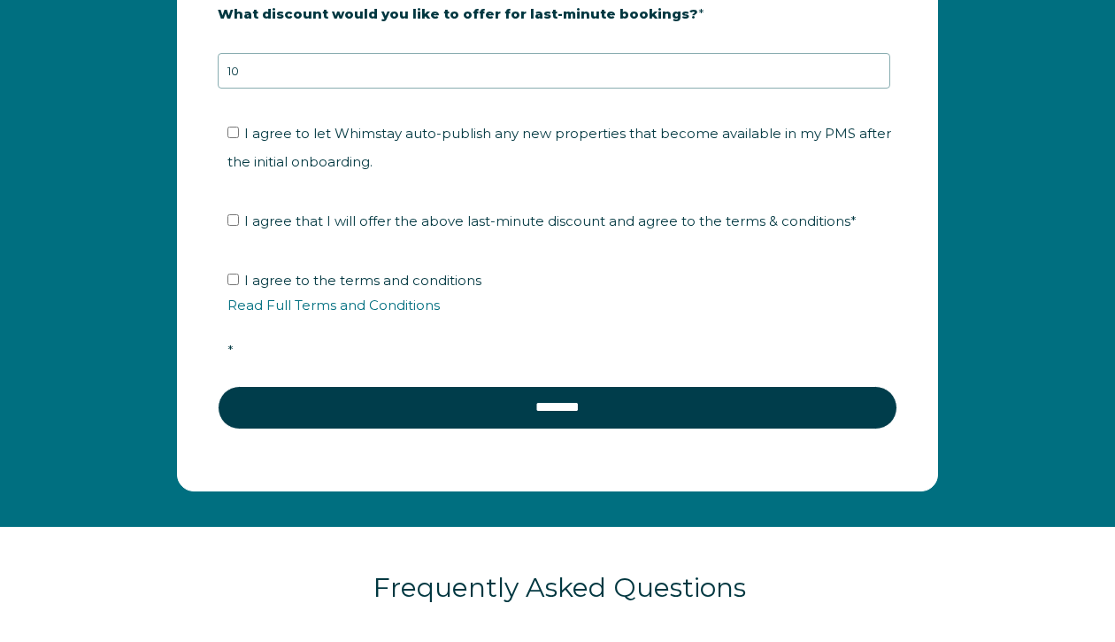
scroll to position [2817, 0]
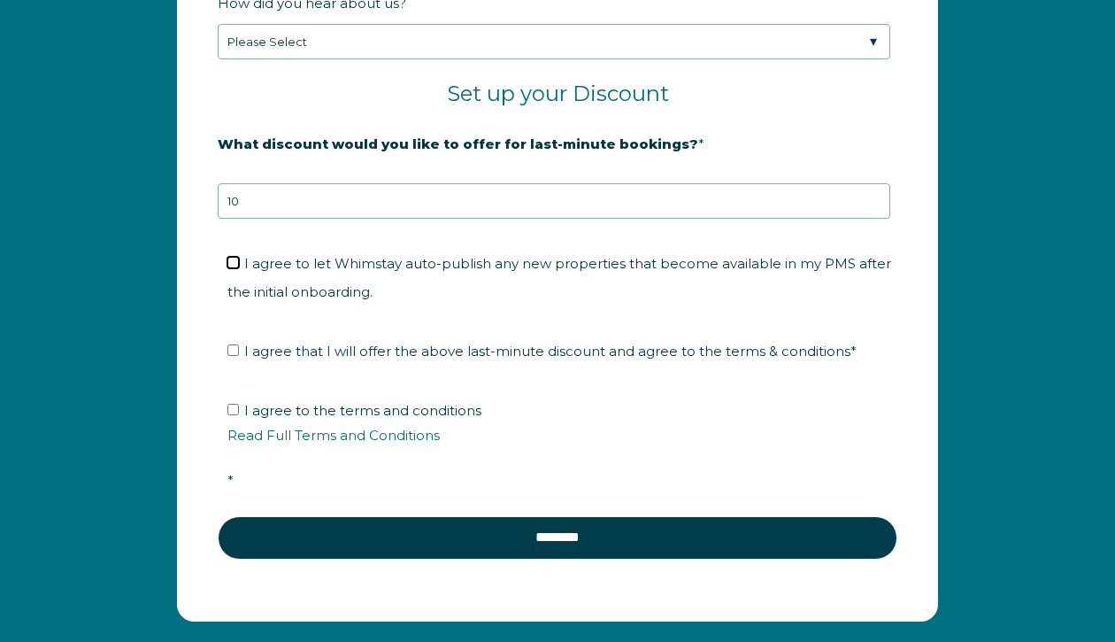
click at [235, 259] on input "I agree to let Whimstay auto-publish any new properties that become available i…" at bounding box center [234, 263] width 12 height 12
checkbox input "true"
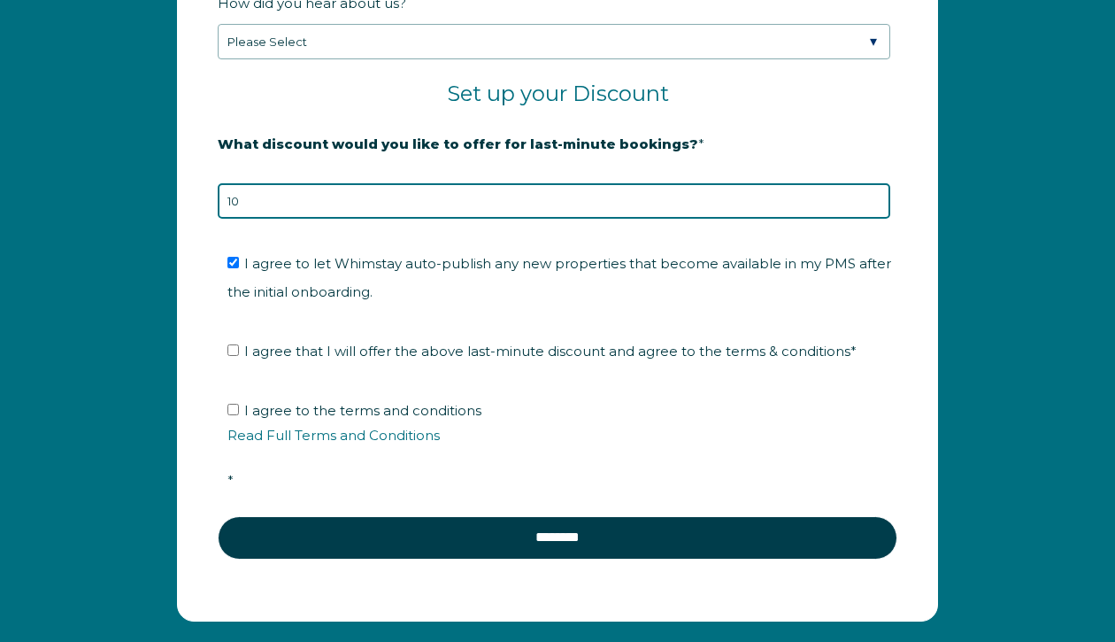
click at [268, 196] on input "10" at bounding box center [554, 200] width 673 height 35
type input "1"
type input "5"
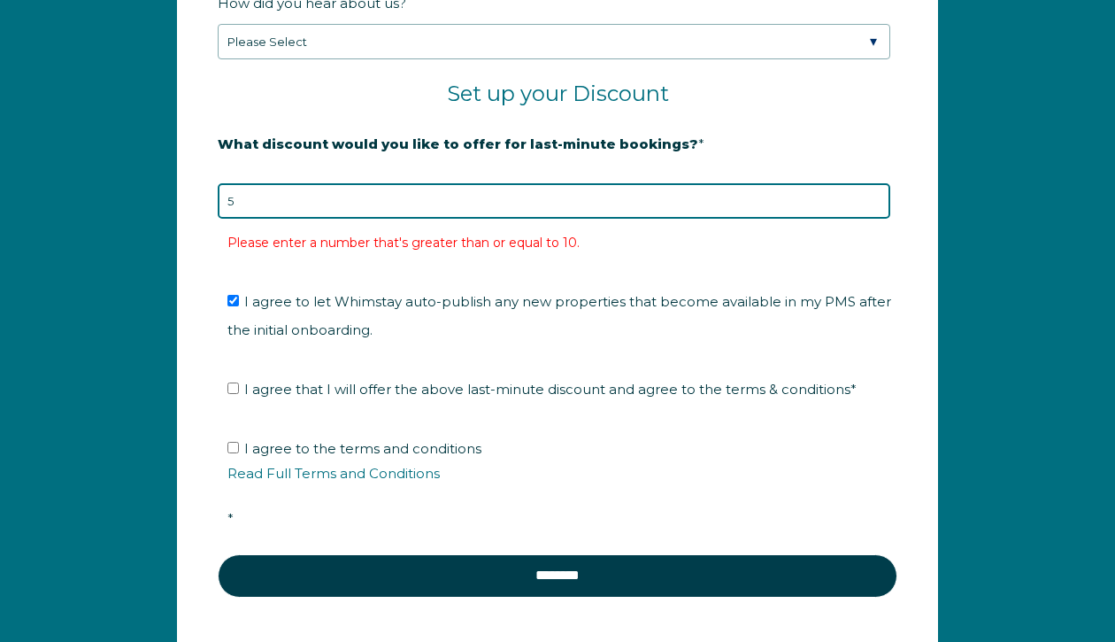
click at [327, 199] on input "5" at bounding box center [554, 200] width 673 height 35
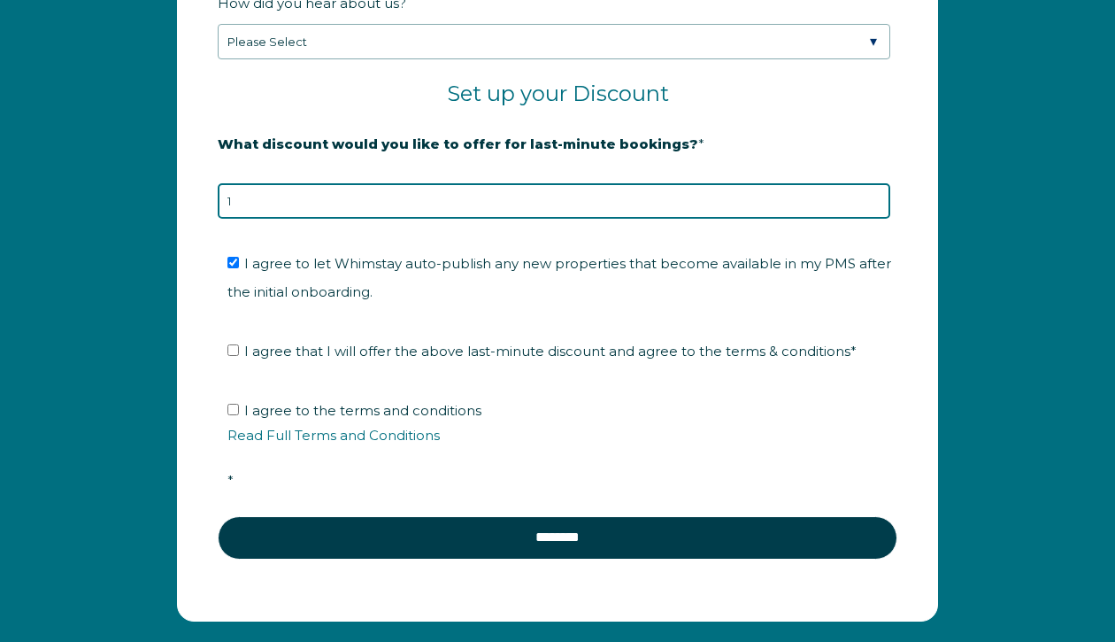
type input "10"
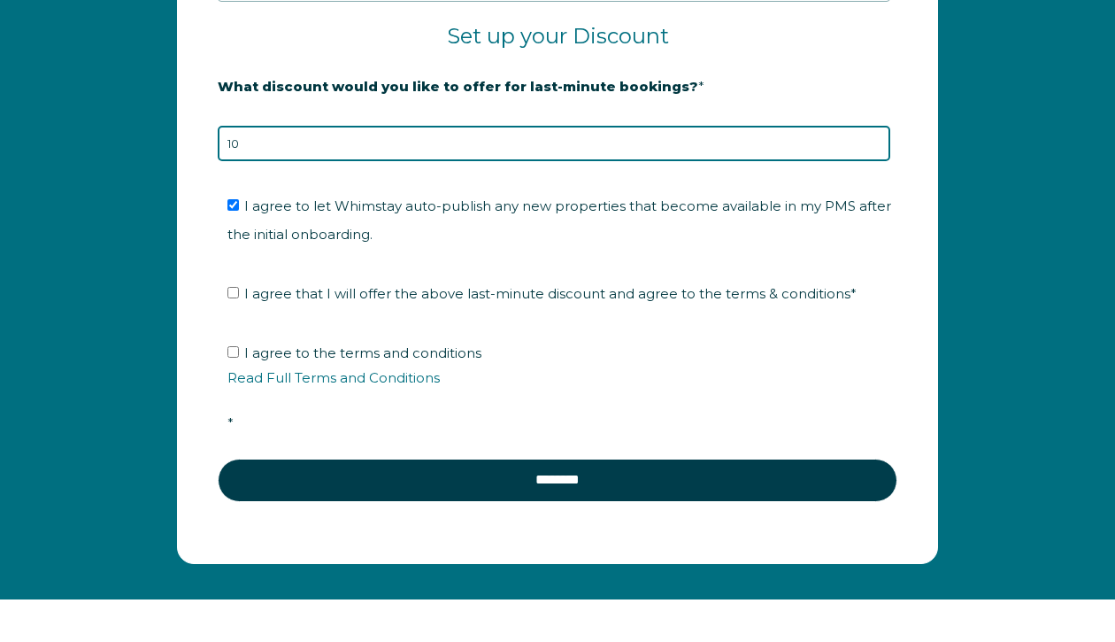
scroll to position [2877, 0]
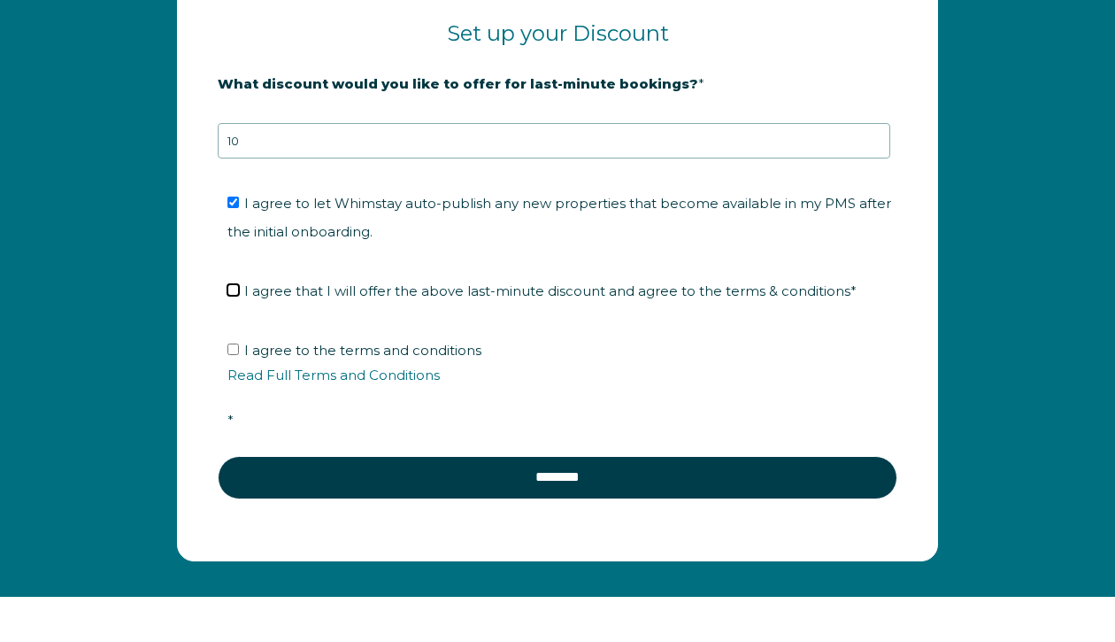
click at [235, 288] on input "I agree that I will offer the above last-minute discount and agree to the terms…" at bounding box center [234, 290] width 12 height 12
checkbox input "true"
click at [234, 347] on input "I agree to the terms and conditions Read Full Terms and Conditions *" at bounding box center [234, 349] width 12 height 12
checkbox input "true"
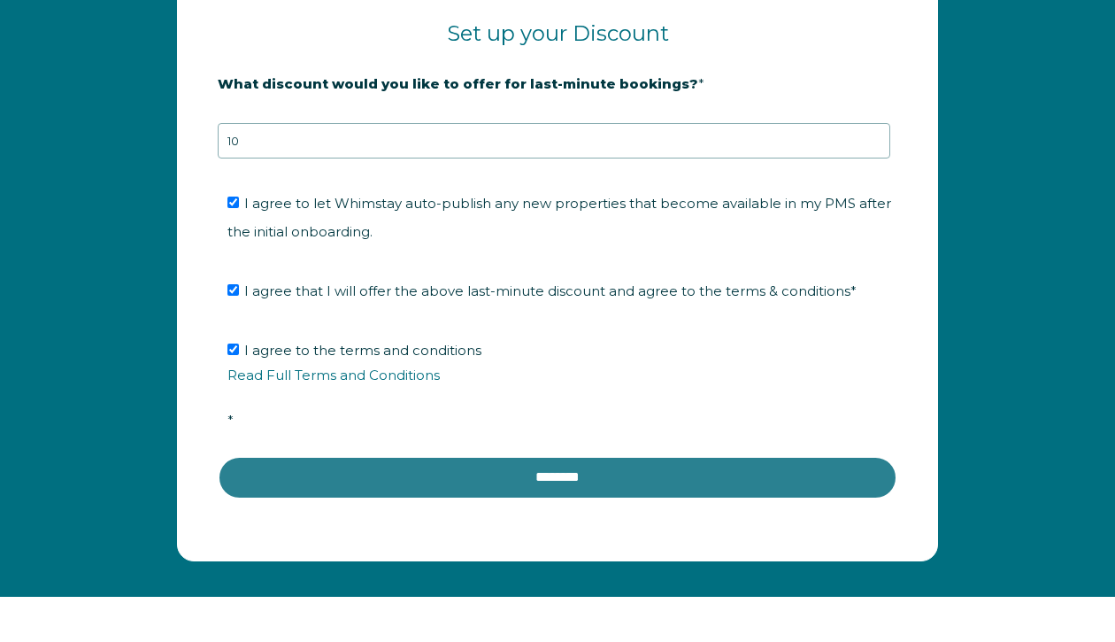
click at [389, 479] on input "********" at bounding box center [558, 477] width 680 height 42
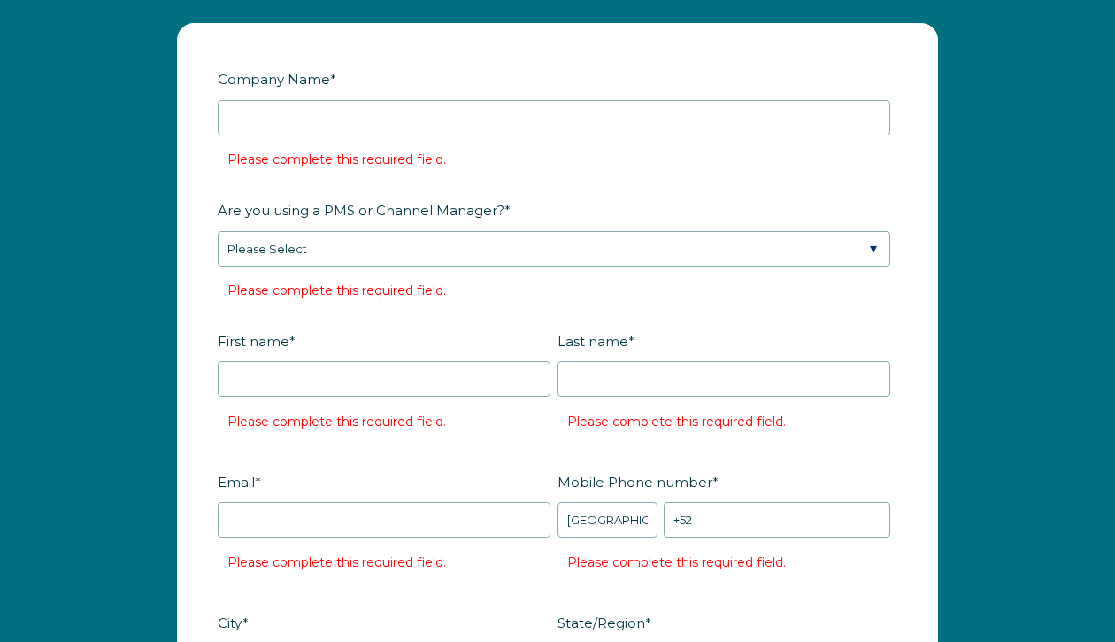
scroll to position [2072, 0]
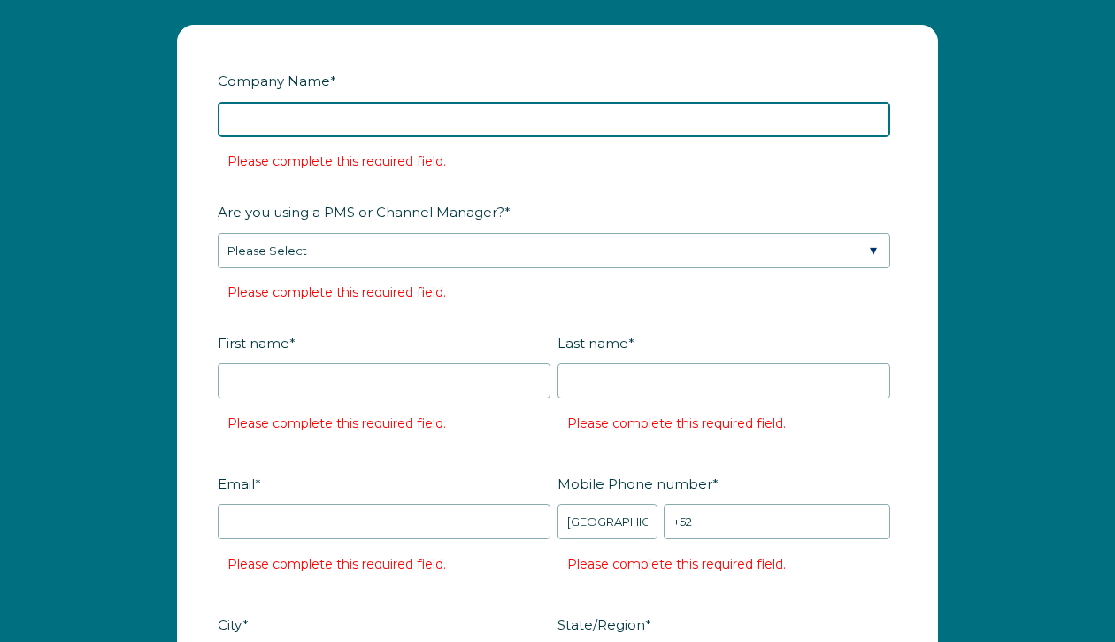
click at [382, 123] on input "Company Name *" at bounding box center [554, 119] width 673 height 35
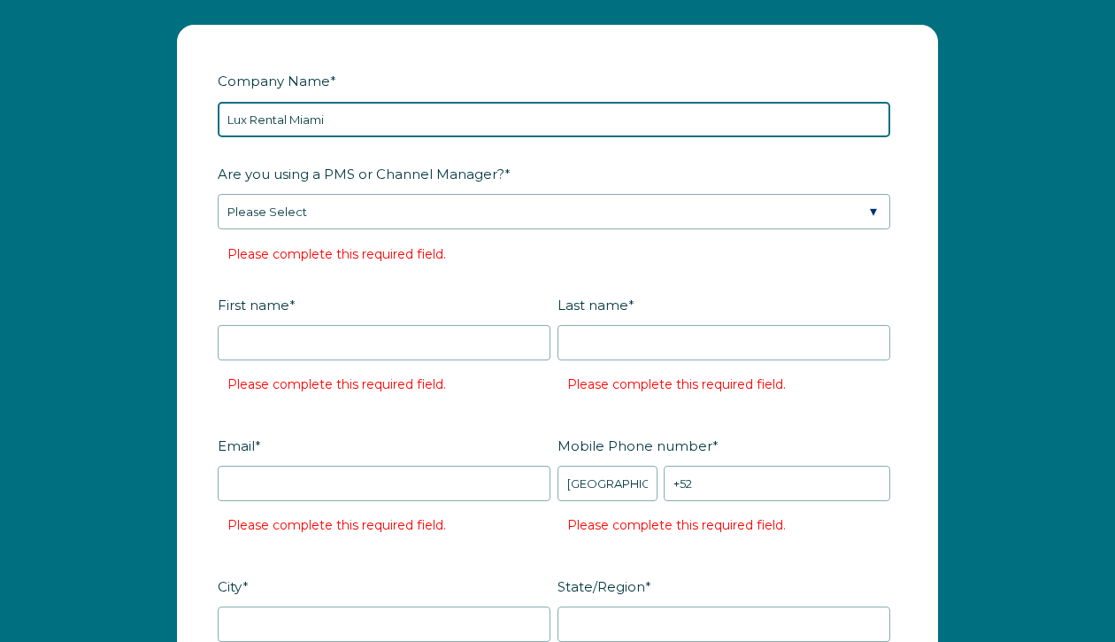
type input "Lux Rental Miami"
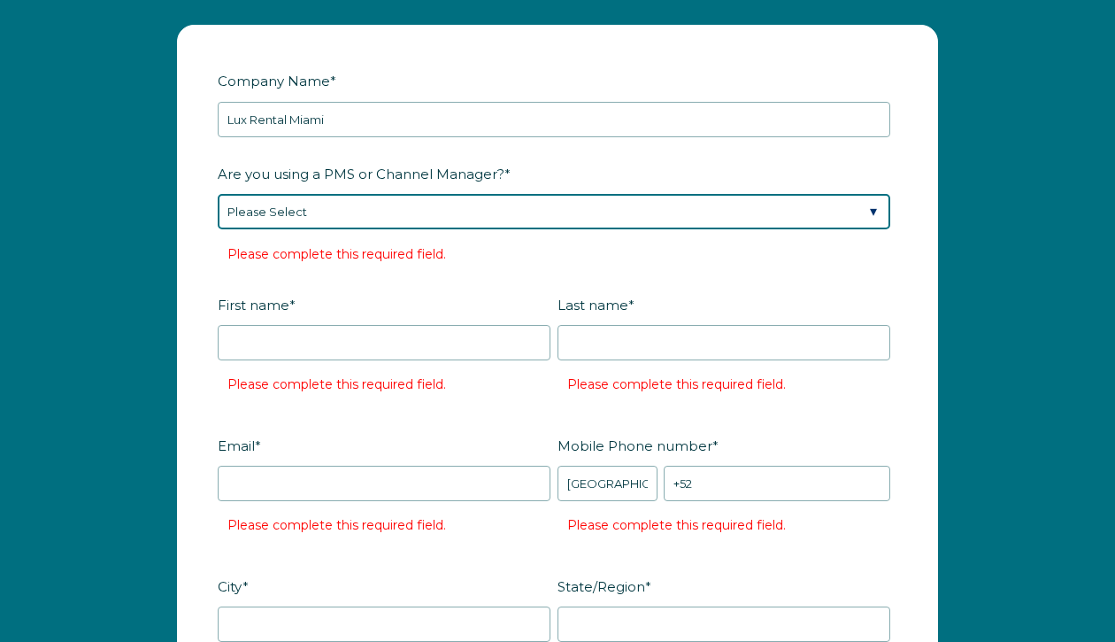
click at [334, 212] on select "Please Select Barefoot BookingPal Boost Brightside CiiRUS Escapia Guesty Hostaw…" at bounding box center [554, 211] width 673 height 35
select select "Guesty"
click at [218, 194] on select "Please Select Barefoot BookingPal Boost Brightside CiiRUS Escapia Guesty Hostaw…" at bounding box center [554, 211] width 673 height 35
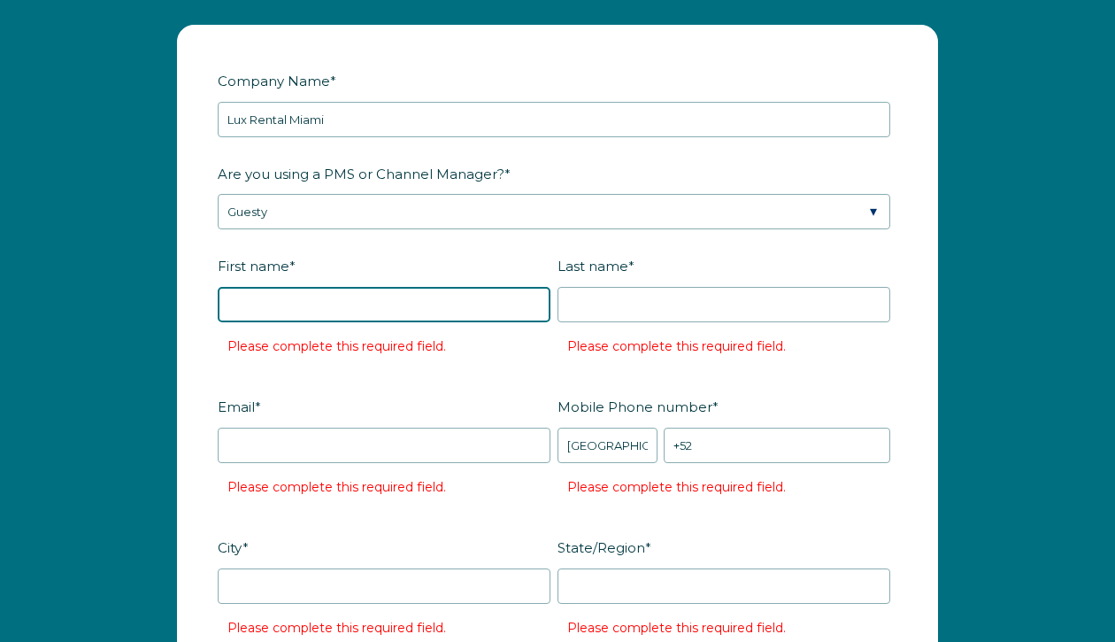
click at [267, 304] on input "First name *" at bounding box center [384, 304] width 333 height 35
type input "Caroline"
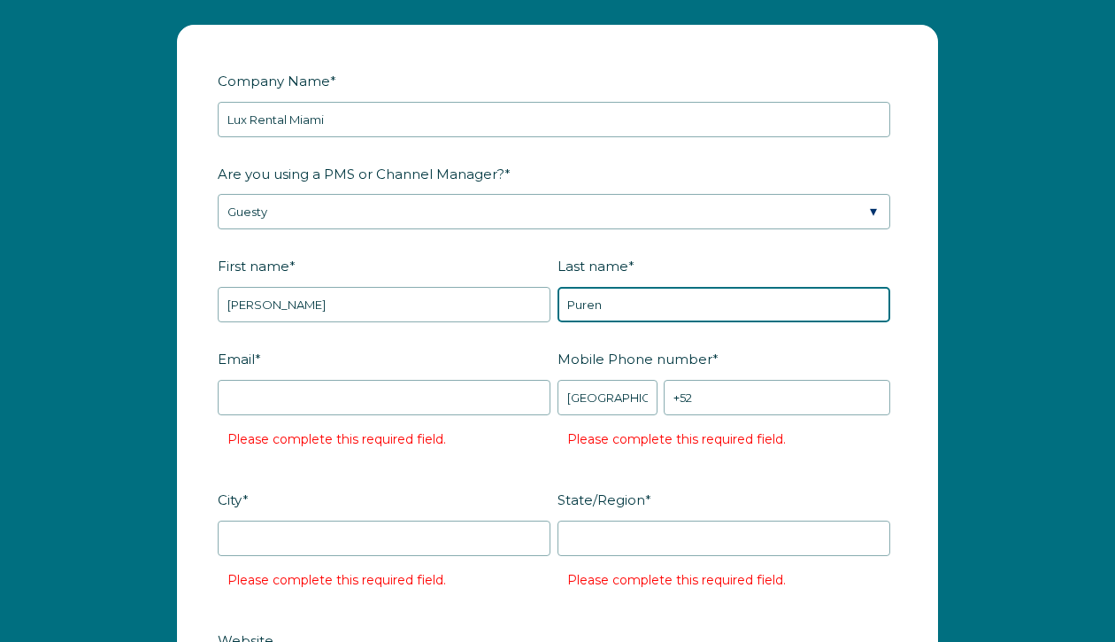
type input "Puren"
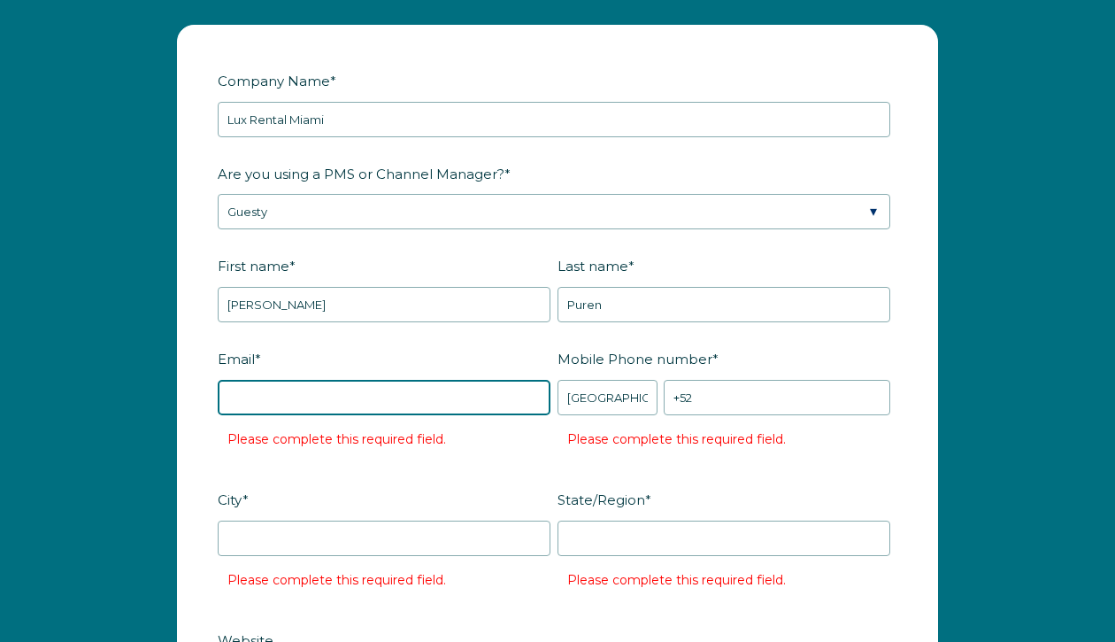
click at [244, 397] on input "Email *" at bounding box center [384, 397] width 333 height 35
click at [337, 396] on input "Email *" at bounding box center [384, 397] width 333 height 35
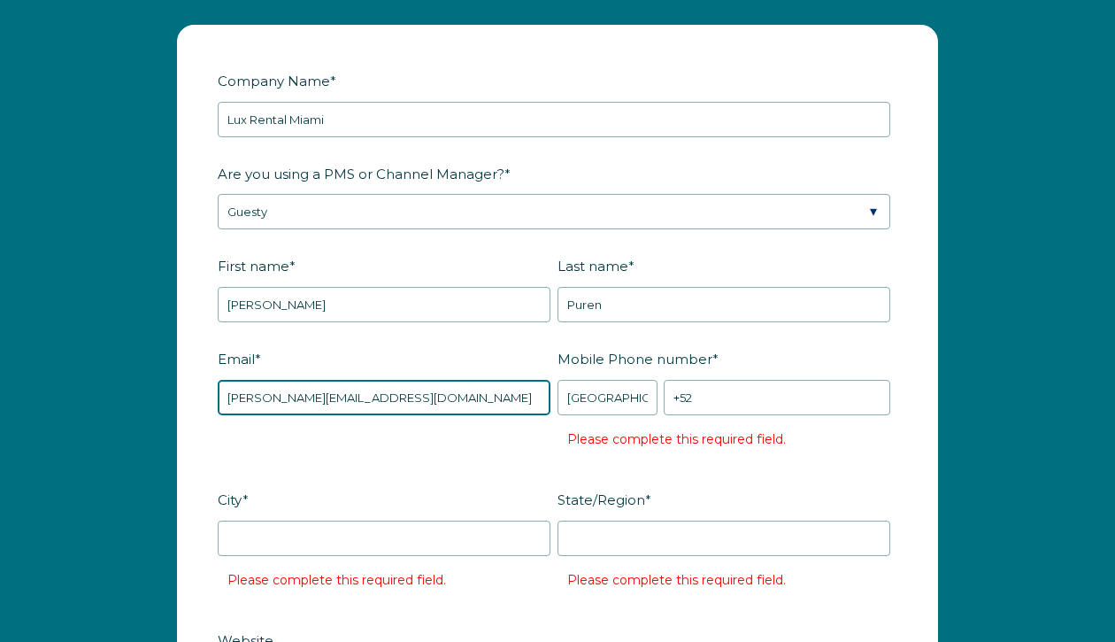
type input "[PERSON_NAME][EMAIL_ADDRESS][DOMAIN_NAME]"
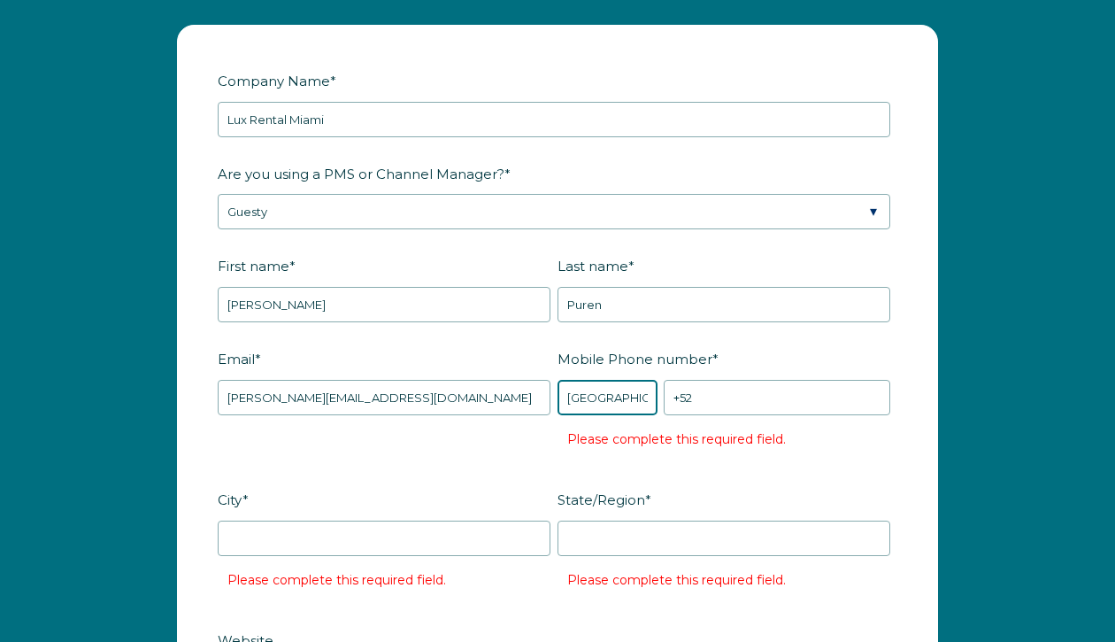
click at [610, 395] on select "* Afghanistan (‫افغانستان‬‎) Albania (Shqipëri) Algeria (‫الجزائر‬‎) American S…" at bounding box center [608, 397] width 100 height 35
select select "US"
click at [558, 380] on select "* Afghanistan (‫افغانستان‬‎) Albania (Shqipëri) Algeria (‫الجزائر‬‎) American S…" at bounding box center [608, 397] width 100 height 35
click at [711, 401] on input "+1" at bounding box center [777, 397] width 227 height 35
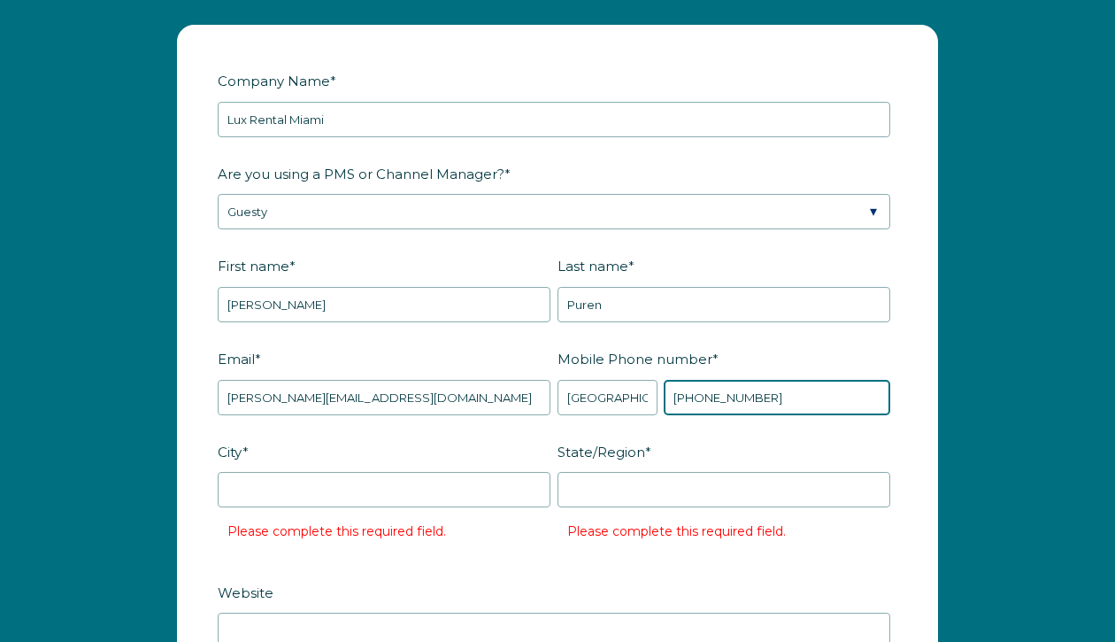
type input "+1 3054588840"
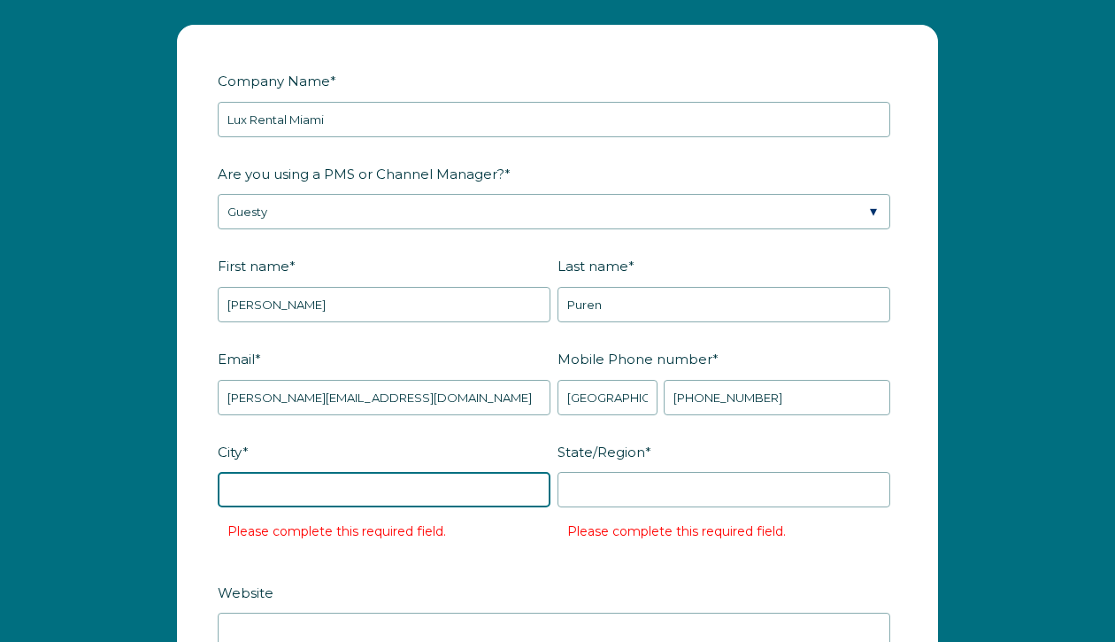
click at [437, 495] on input "City *" at bounding box center [384, 489] width 333 height 35
type input "MIami"
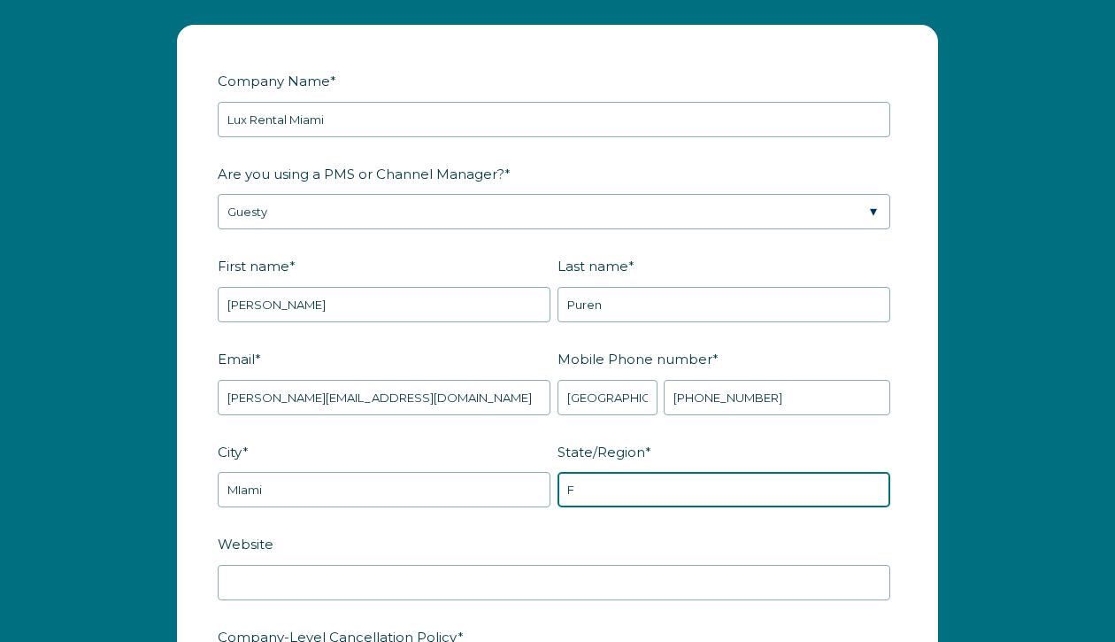
type input "Florida"
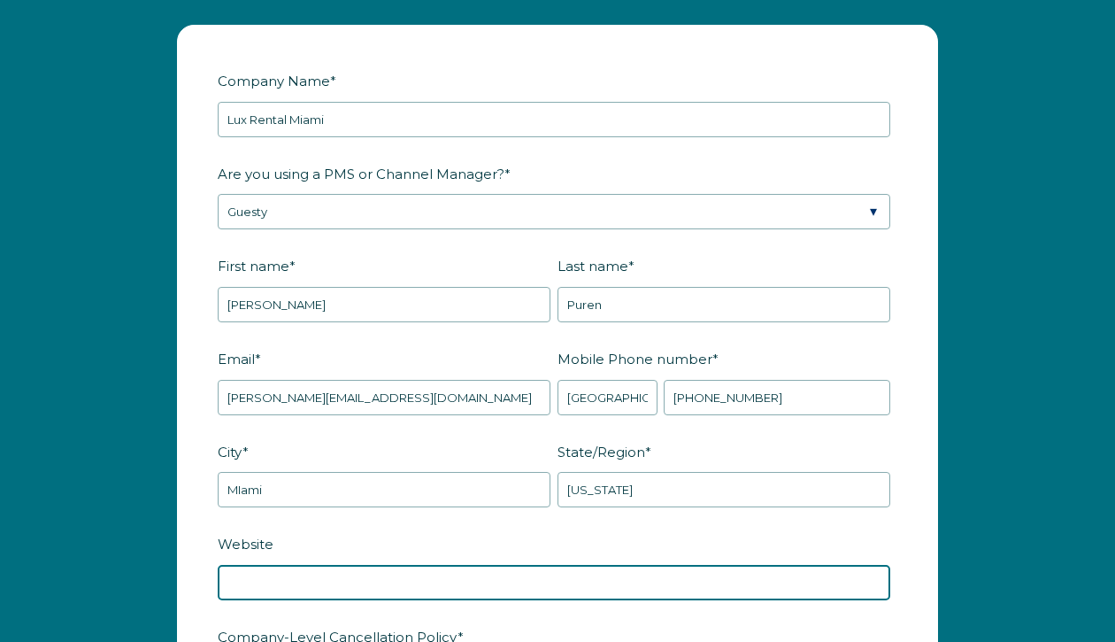
click at [364, 584] on input "Website" at bounding box center [554, 582] width 673 height 35
paste input "https://www.luxrentalmiami.com/"
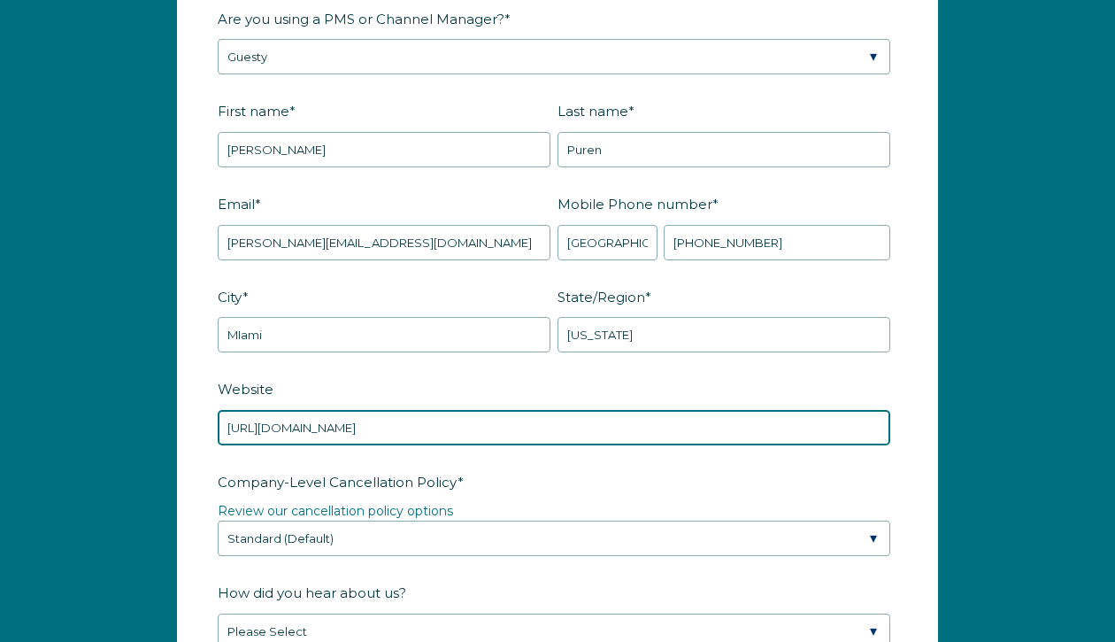
scroll to position [2364, 0]
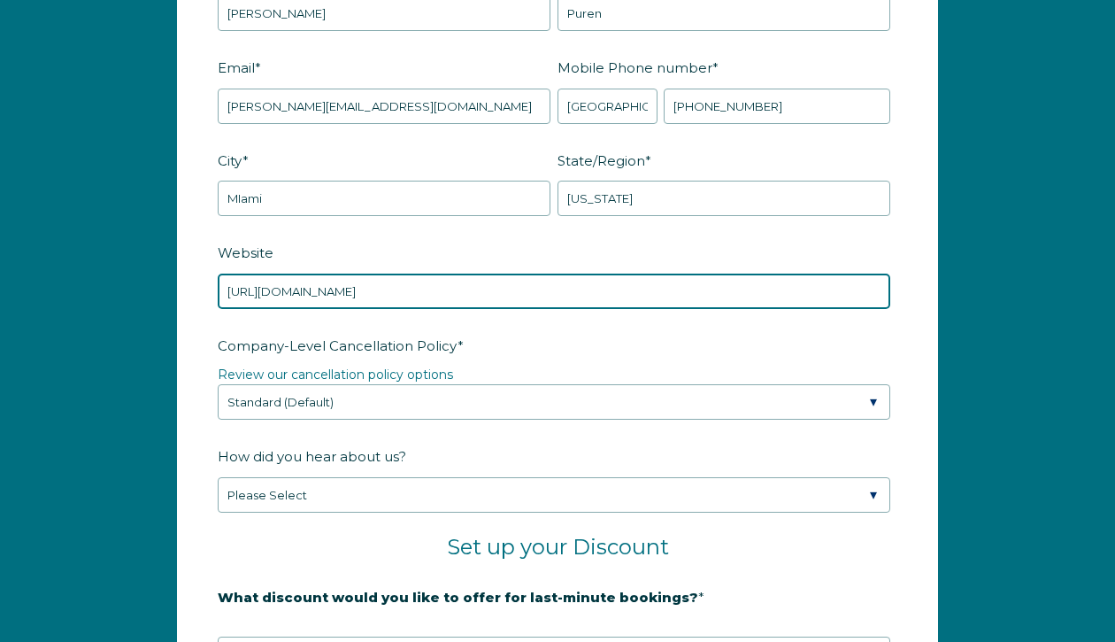
type input "https://www.luxrentalmiami.com/"
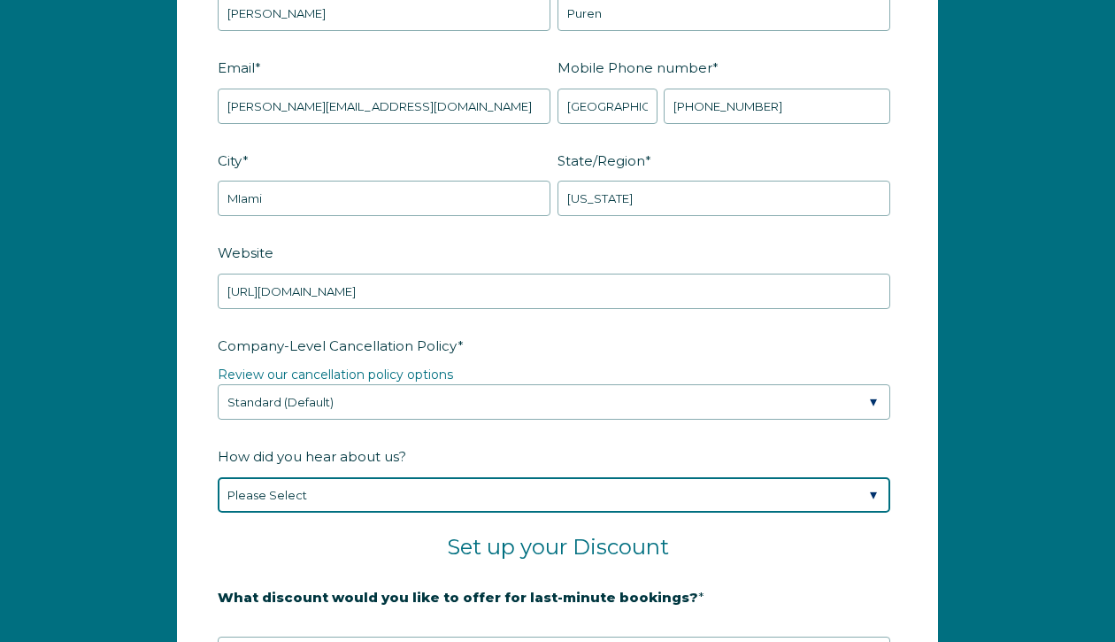
click at [289, 493] on select "Please Select Found Whimstay through a Google search Spoke to a Whimstay salesp…" at bounding box center [554, 494] width 673 height 35
select select "Event or Conference"
click at [218, 477] on select "Please Select Found Whimstay through a Google search Spoke to a Whimstay salesp…" at bounding box center [554, 494] width 673 height 35
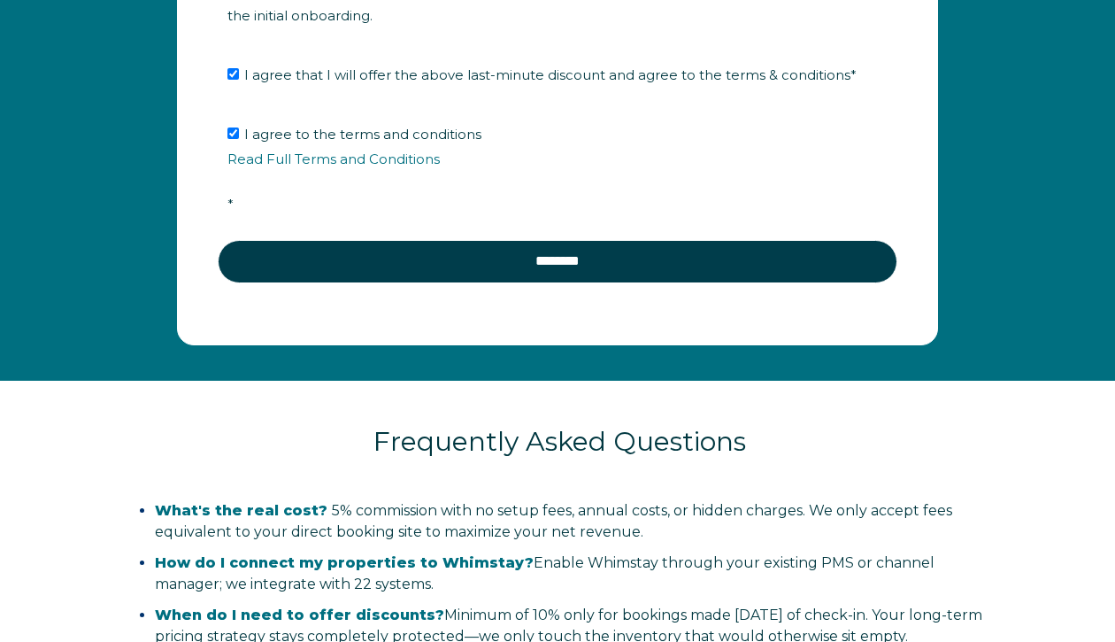
scroll to position [3081, 0]
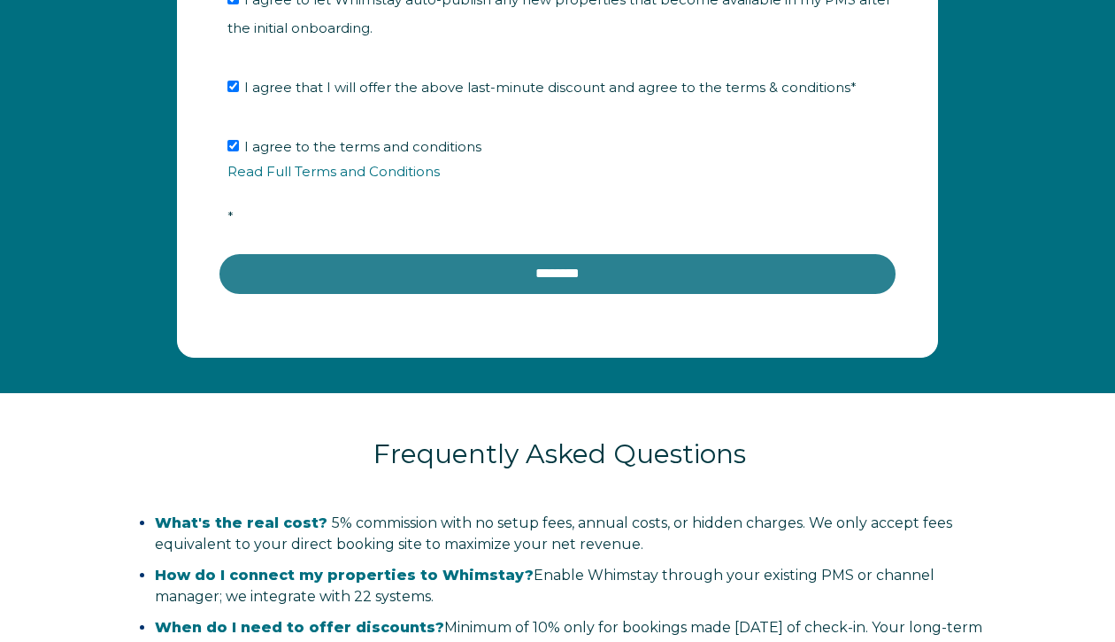
click at [458, 270] on input "********" at bounding box center [558, 273] width 680 height 42
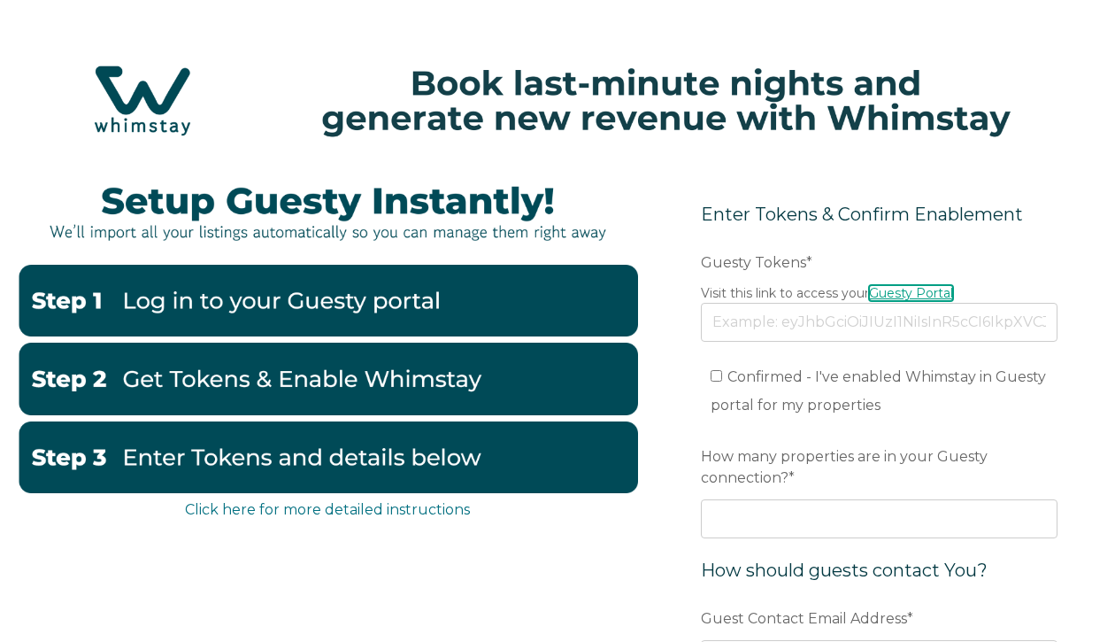
click at [929, 290] on link "Guesty Portal" at bounding box center [911, 293] width 84 height 16
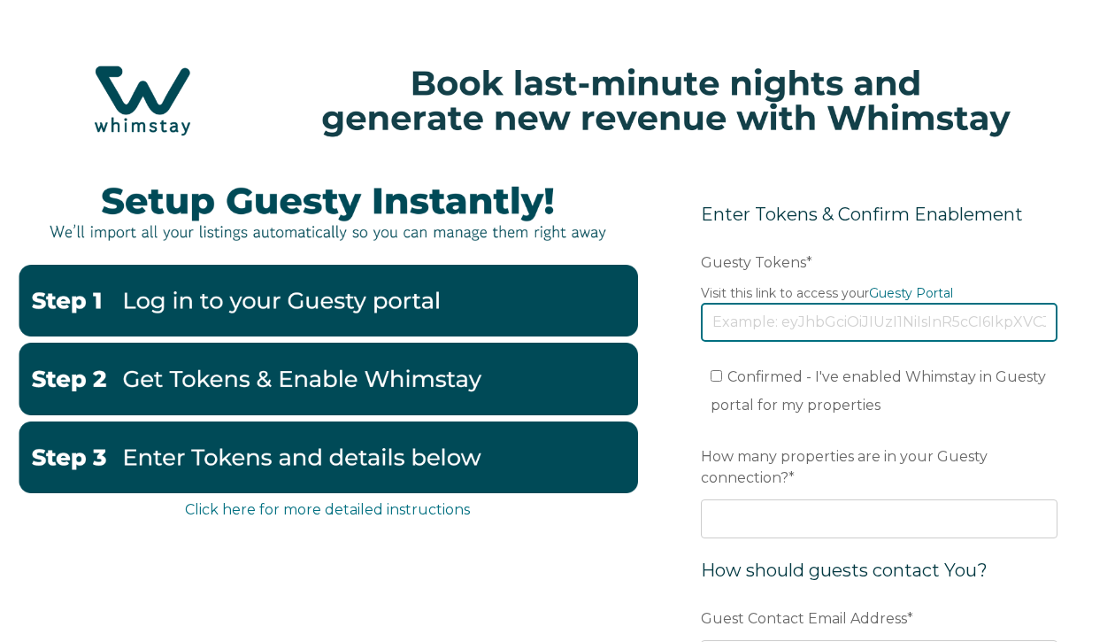
click at [731, 325] on input "Guesty Tokens *" at bounding box center [879, 322] width 357 height 39
paste input "[SECURITY_DATA]"
type input "[SECURITY_DATA]"
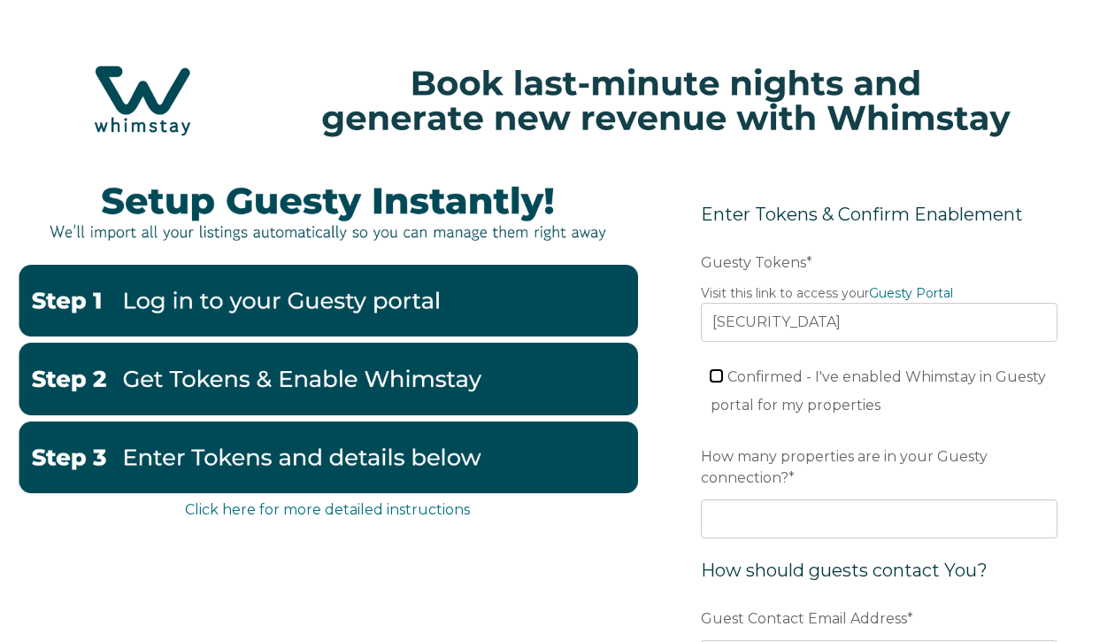
scroll to position [0, 0]
click at [720, 376] on input "Confirmed - I've enabled Whimstay in Guesty portal for my properties" at bounding box center [717, 376] width 12 height 12
checkbox input "true"
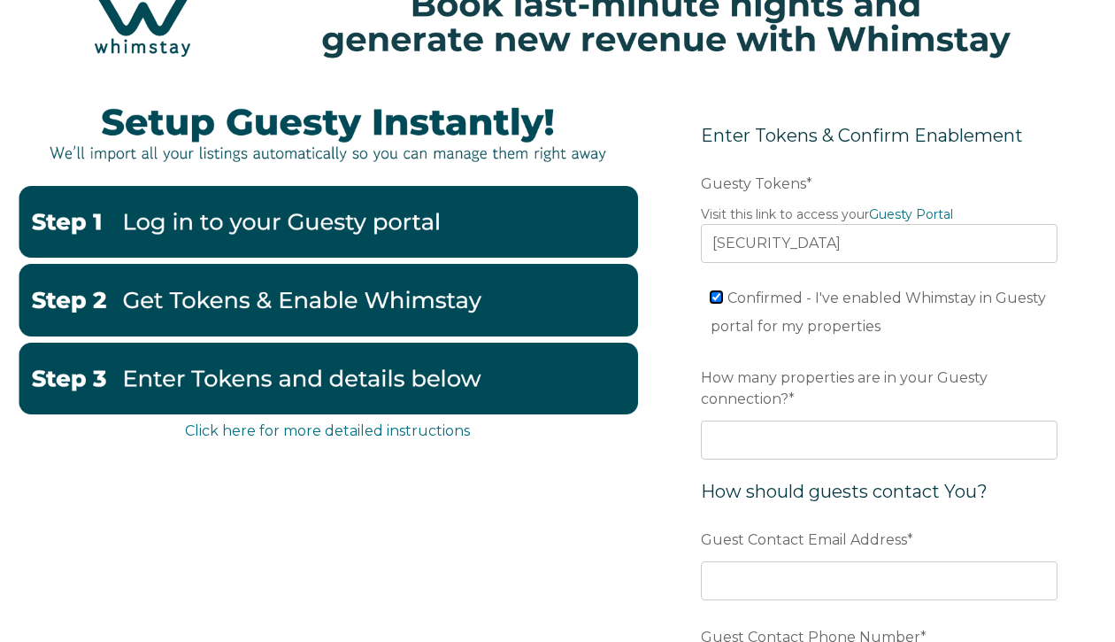
scroll to position [89, 0]
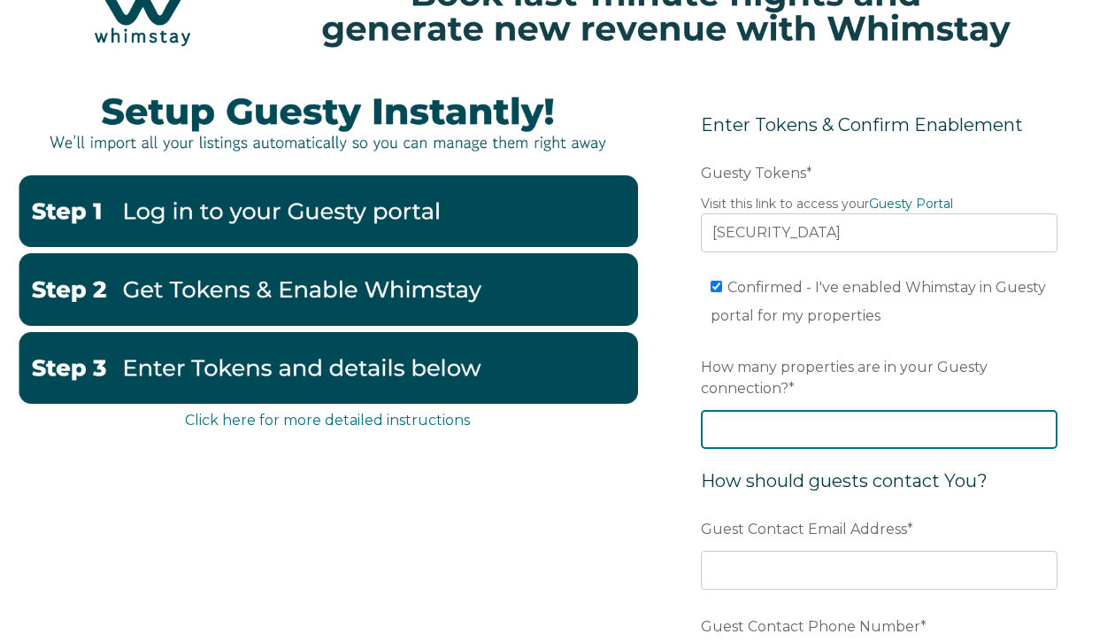
click at [745, 433] on input "How many properties are in your Guesty connection? *" at bounding box center [879, 429] width 357 height 39
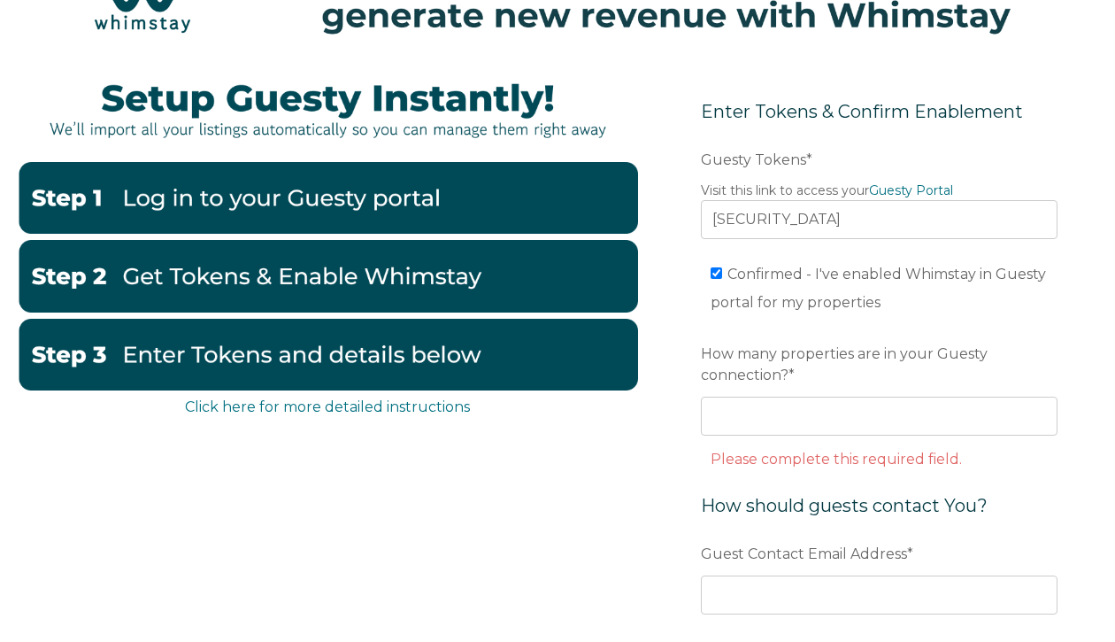
scroll to position [97, 0]
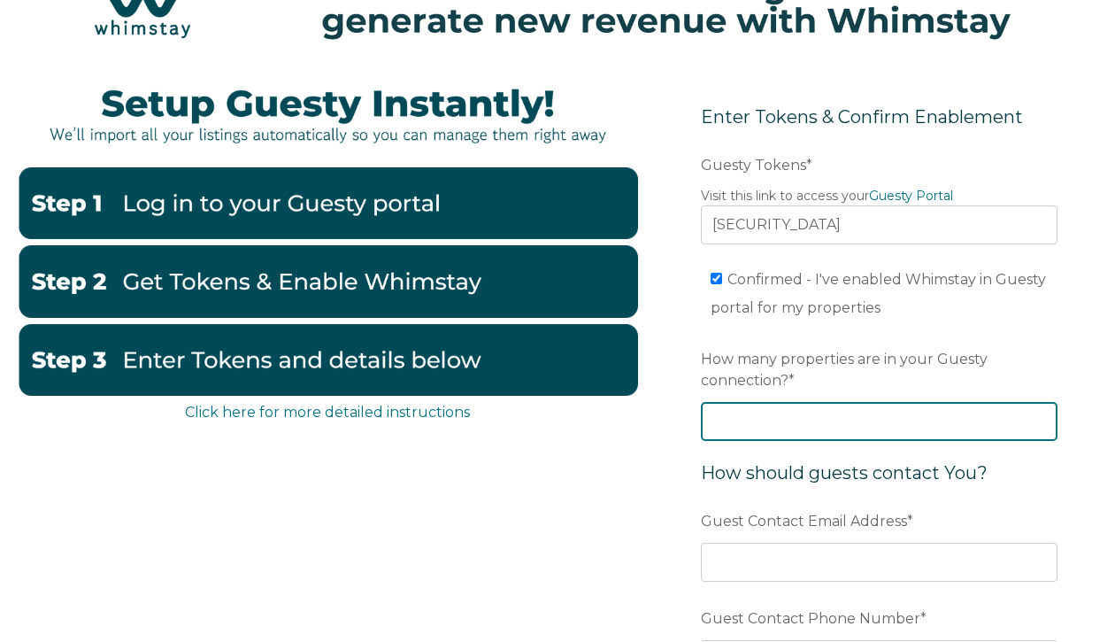
click at [743, 428] on input "How many properties are in your Guesty connection? *" at bounding box center [879, 421] width 357 height 39
type input "7"
click at [603, 485] on div "Click here for more detailed instructions Enter Tokens & Confirm Enablement Pre…" at bounding box center [558, 439] width 1080 height 747
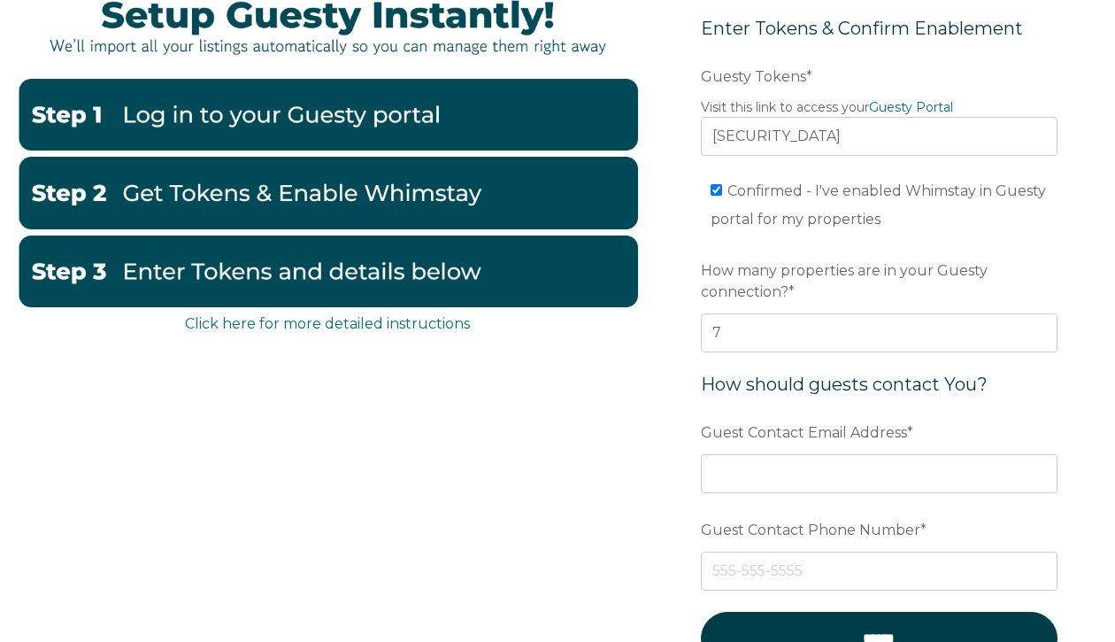
scroll to position [189, 0]
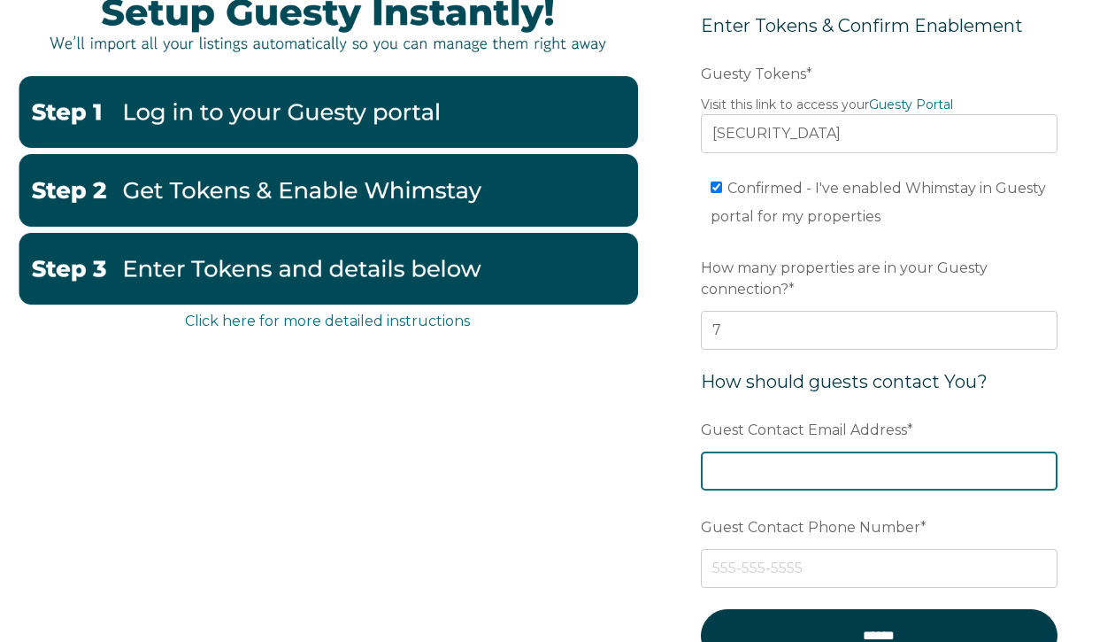
click at [738, 468] on input "Guest Contact Email Address *" at bounding box center [879, 470] width 357 height 39
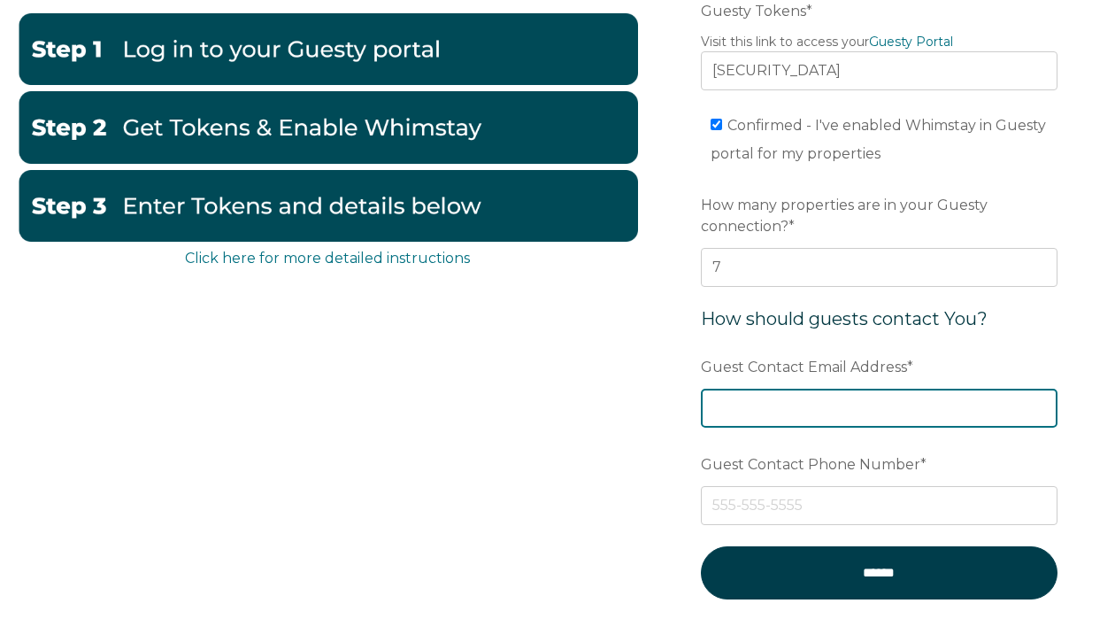
scroll to position [256, 0]
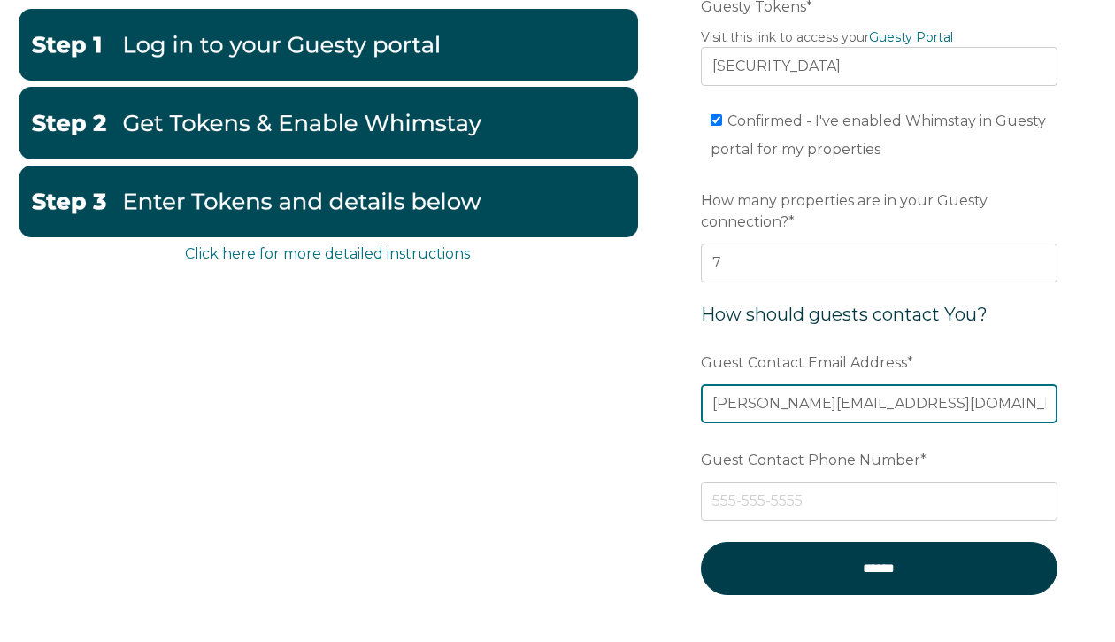
type input "[PERSON_NAME][EMAIL_ADDRESS][DOMAIN_NAME]"
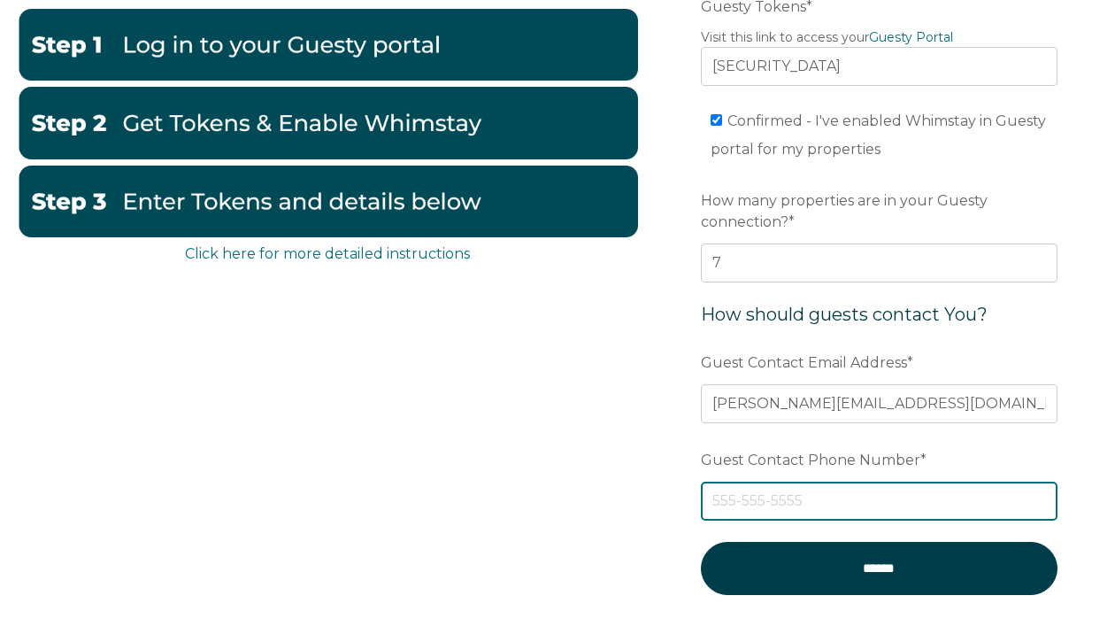
click at [730, 500] on input "Guest Contact Phone Number *" at bounding box center [879, 501] width 357 height 39
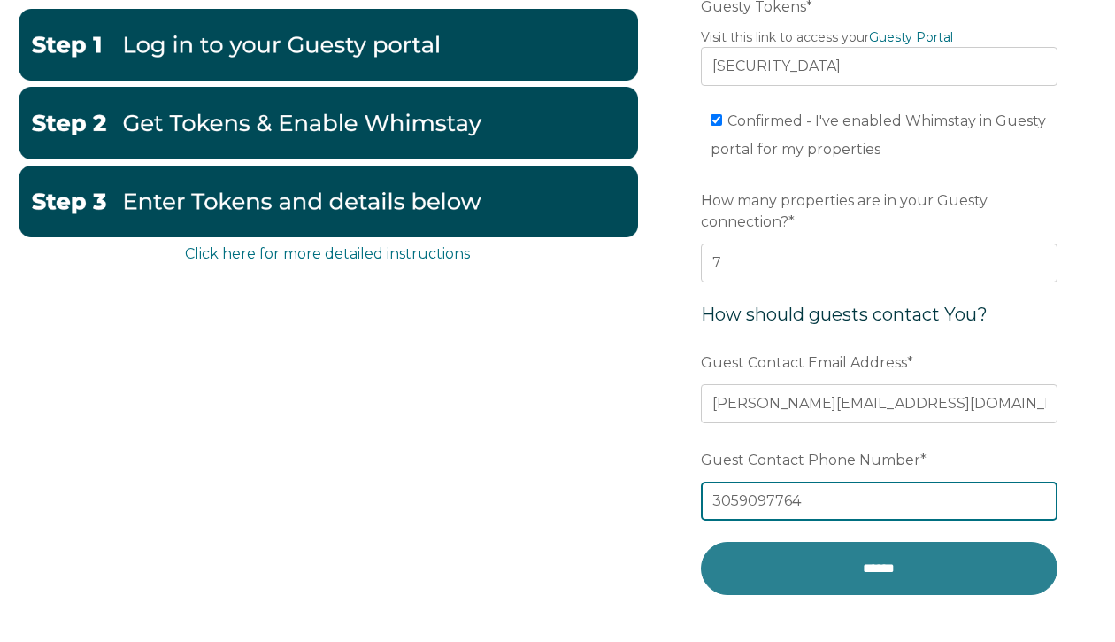
type input "3059097764"
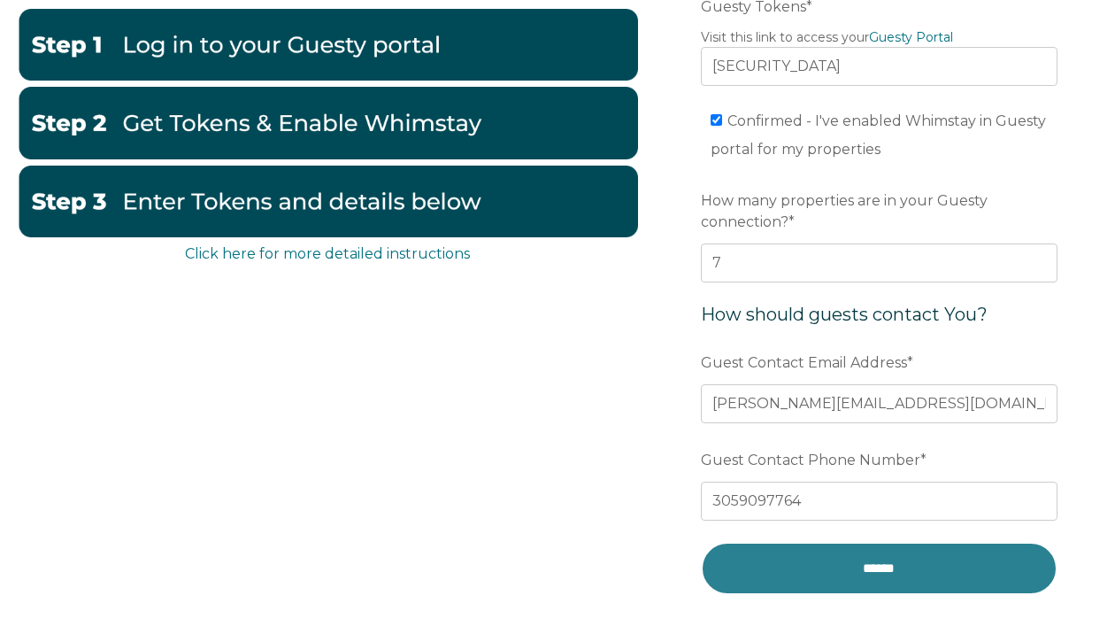
click at [822, 574] on input "******" at bounding box center [879, 568] width 357 height 52
